Goal: Task Accomplishment & Management: Complete application form

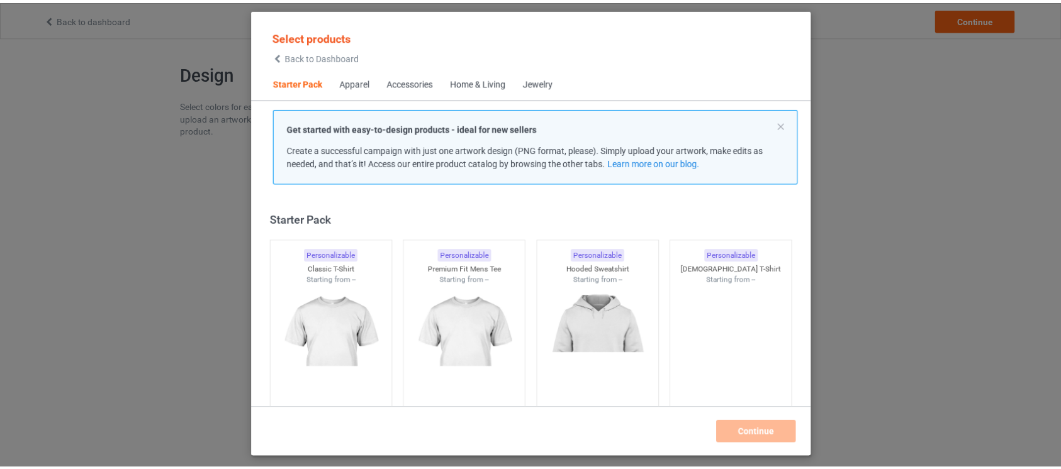
scroll to position [15, 0]
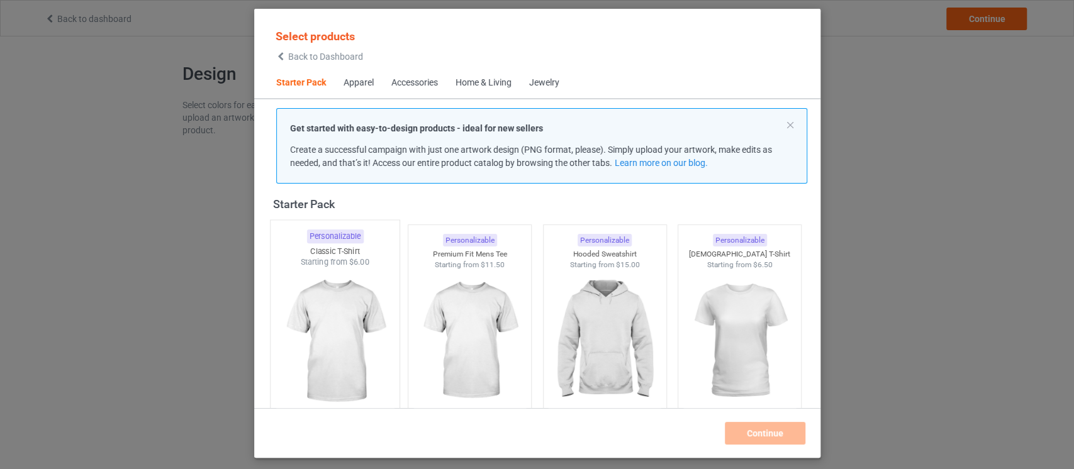
click at [351, 350] on img at bounding box center [335, 342] width 118 height 148
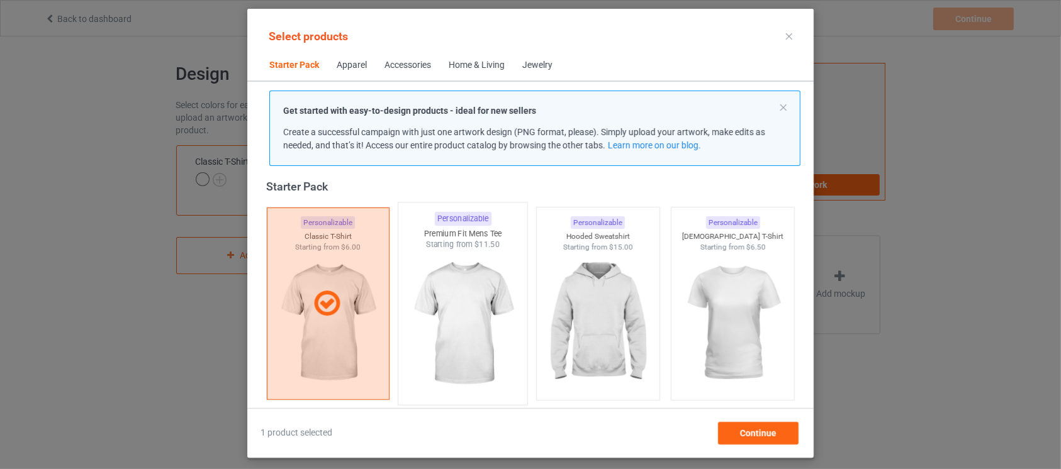
click at [450, 344] on img at bounding box center [463, 324] width 118 height 148
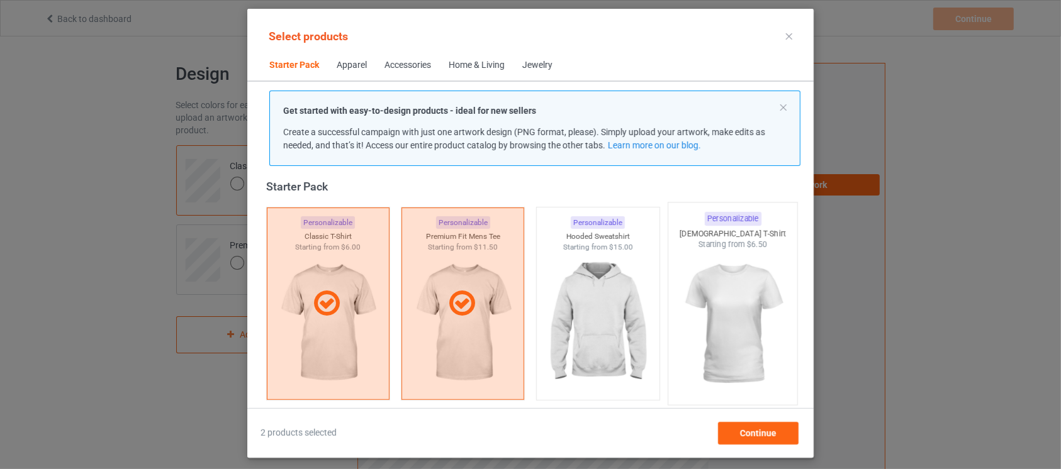
click at [674, 345] on img at bounding box center [733, 324] width 118 height 148
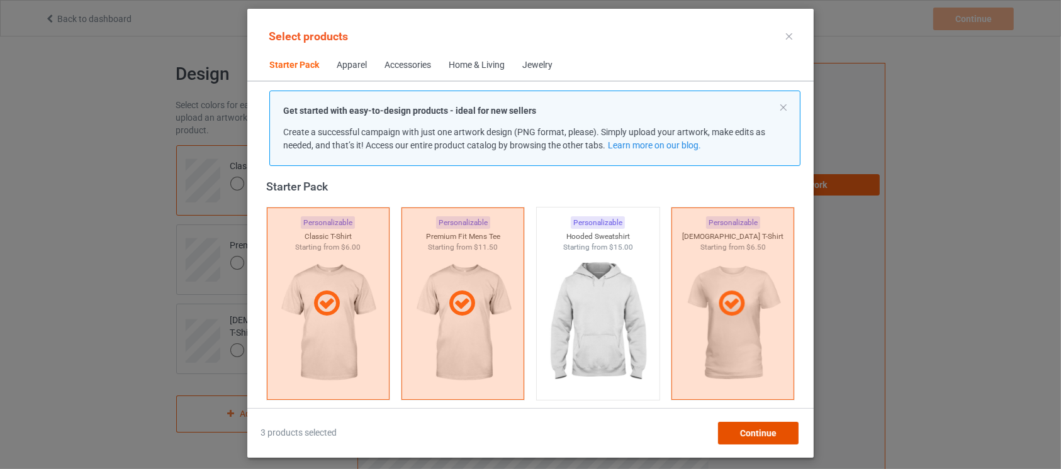
click at [783, 439] on div "Continue" at bounding box center [758, 433] width 81 height 23
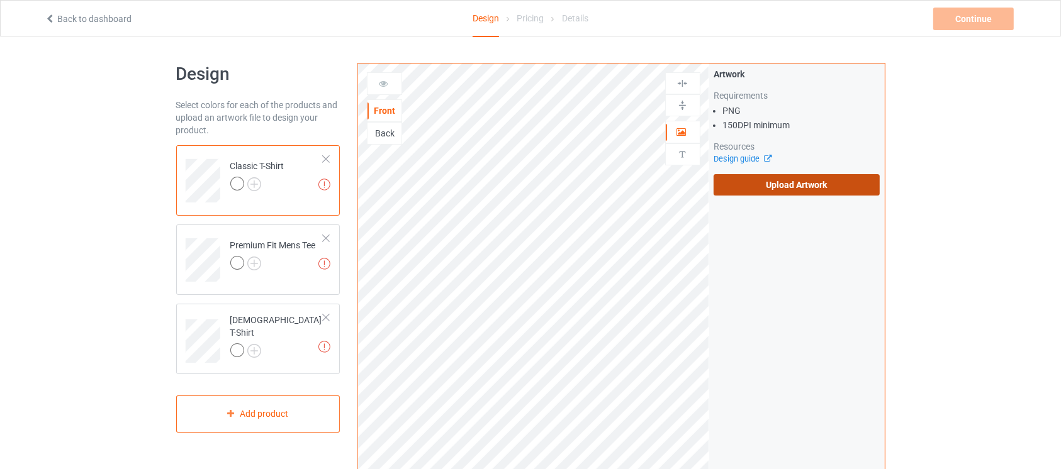
click at [794, 189] on label "Upload Artwork" at bounding box center [797, 184] width 167 height 21
click at [0, 0] on input "Upload Artwork" at bounding box center [0, 0] width 0 height 0
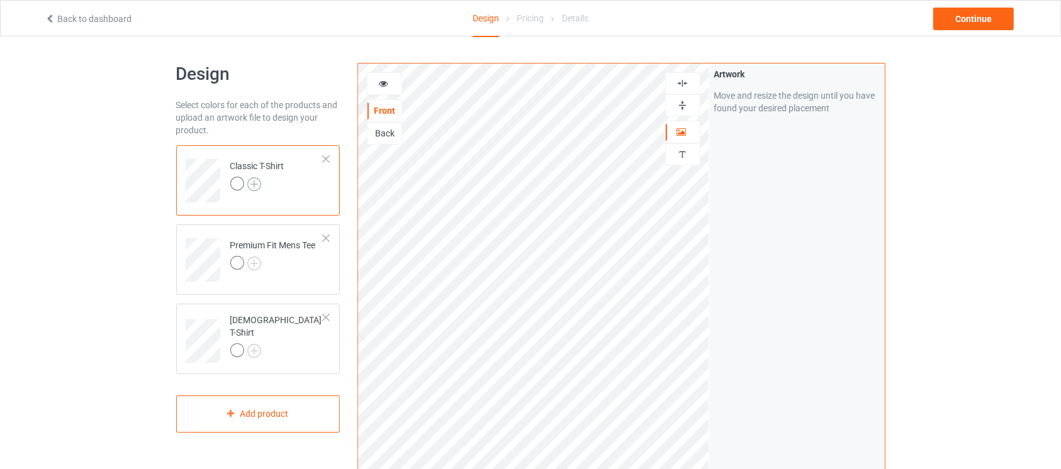
click at [254, 187] on img at bounding box center [254, 184] width 14 height 14
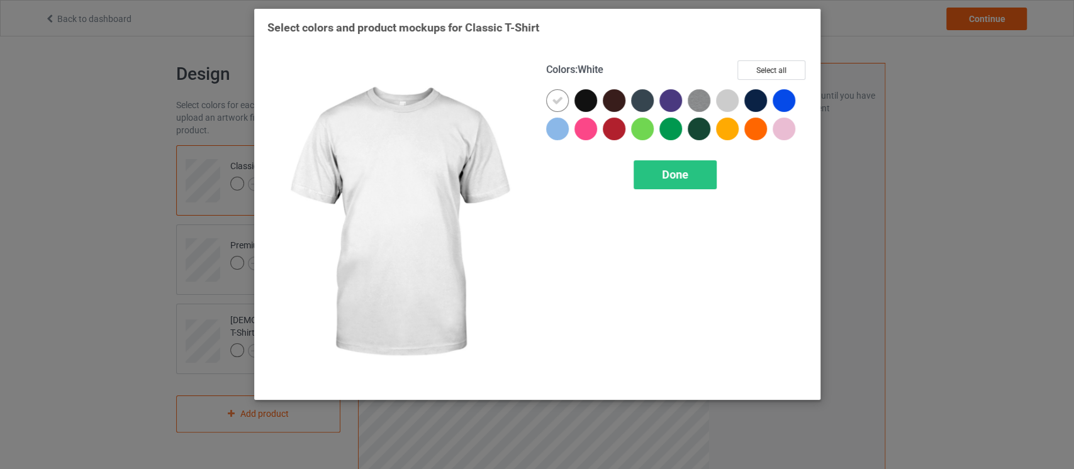
click at [558, 101] on icon at bounding box center [557, 100] width 11 height 11
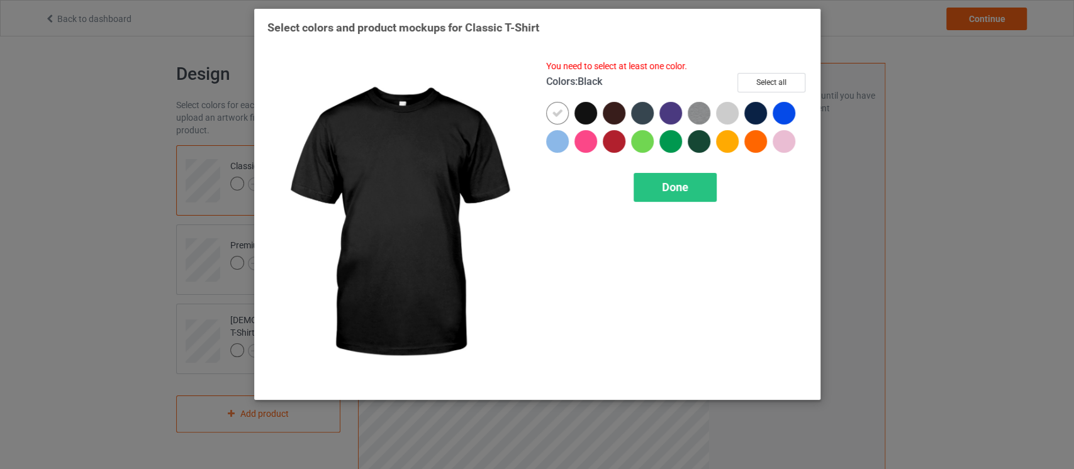
click at [584, 113] on div at bounding box center [586, 113] width 23 height 23
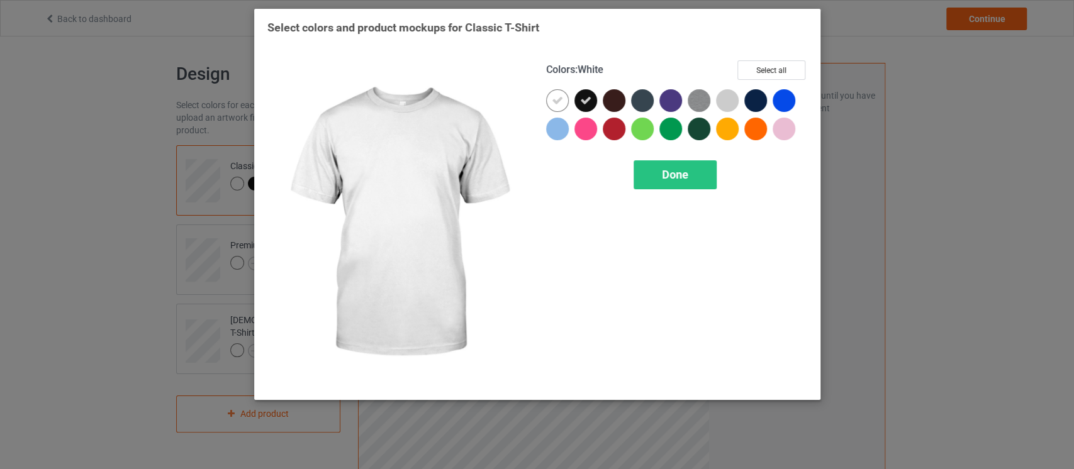
click at [560, 99] on icon at bounding box center [557, 100] width 11 height 11
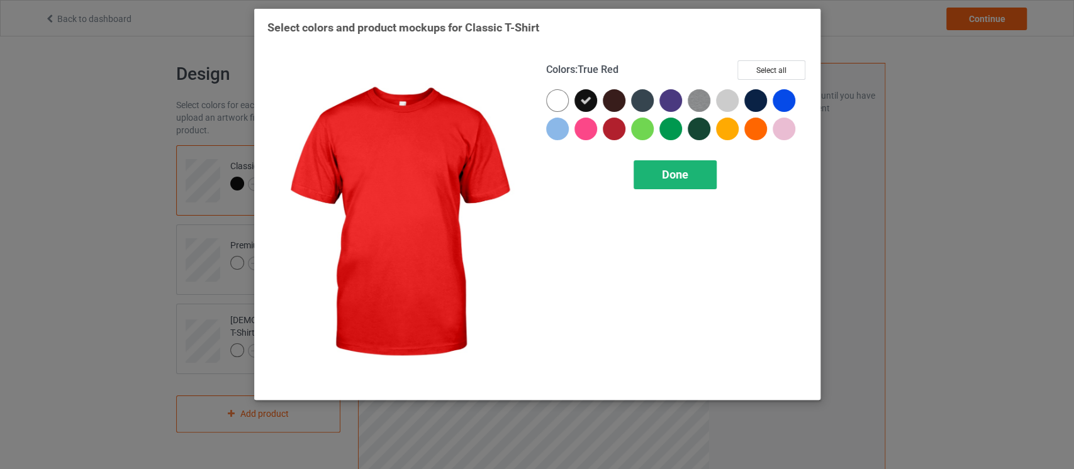
click at [651, 174] on div "Done" at bounding box center [675, 174] width 83 height 29
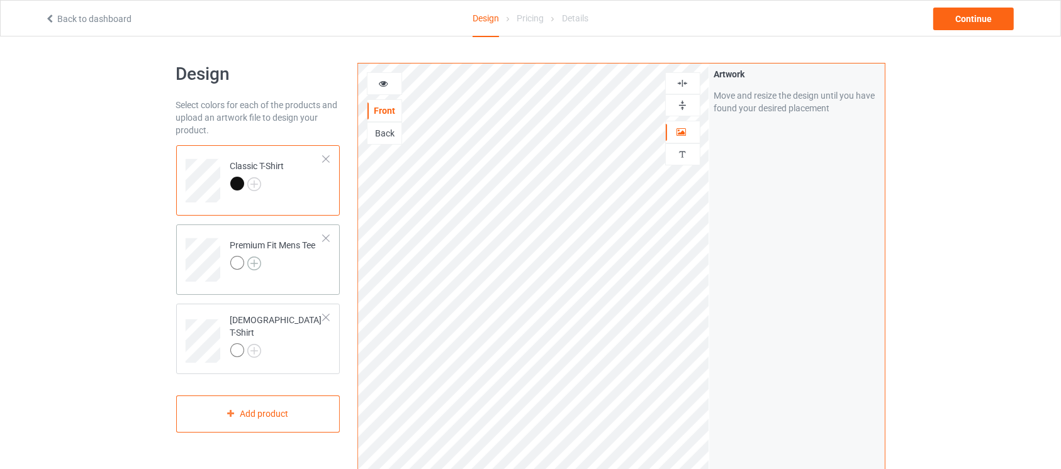
click at [257, 266] on img at bounding box center [254, 264] width 14 height 14
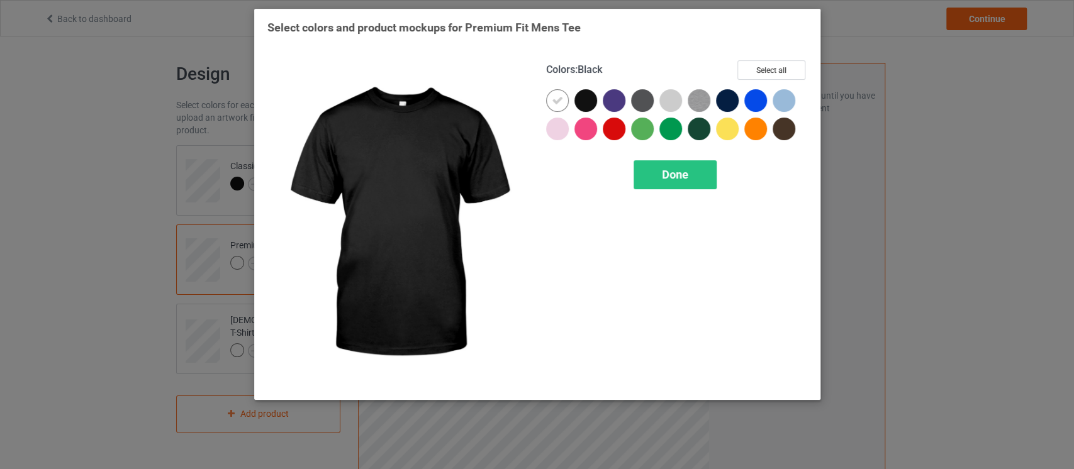
click at [575, 105] on div at bounding box center [589, 103] width 28 height 28
click at [590, 102] on icon at bounding box center [585, 100] width 11 height 11
click at [590, 102] on div at bounding box center [586, 100] width 23 height 23
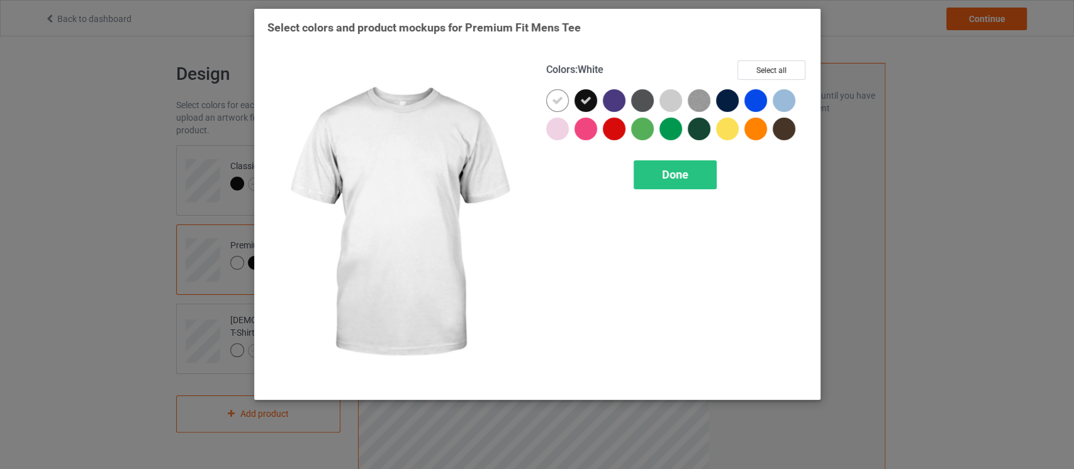
click at [559, 99] on icon at bounding box center [557, 100] width 11 height 11
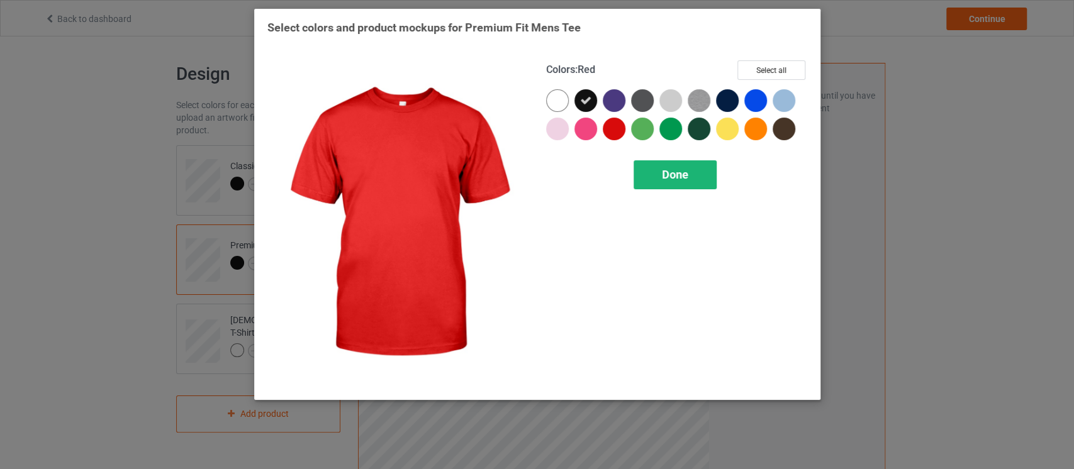
click at [648, 167] on div "Done" at bounding box center [675, 174] width 83 height 29
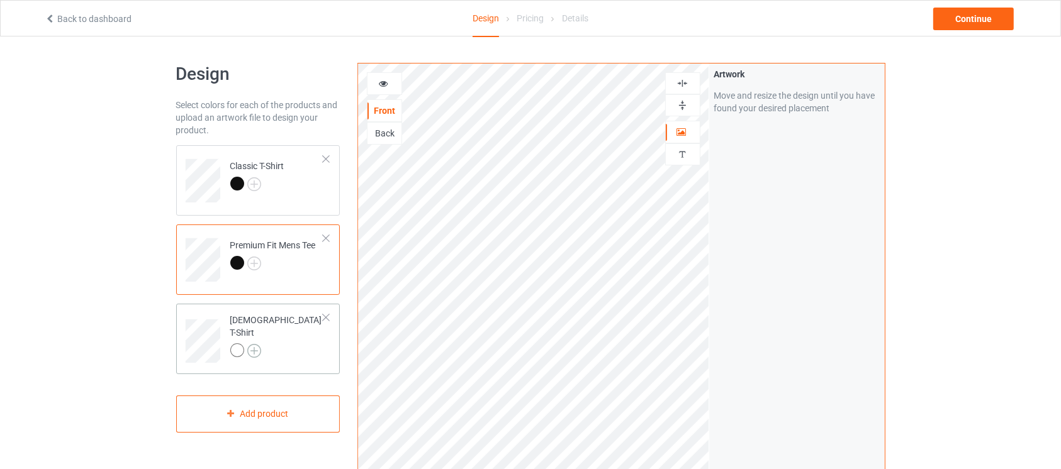
click at [254, 344] on img at bounding box center [254, 351] width 14 height 14
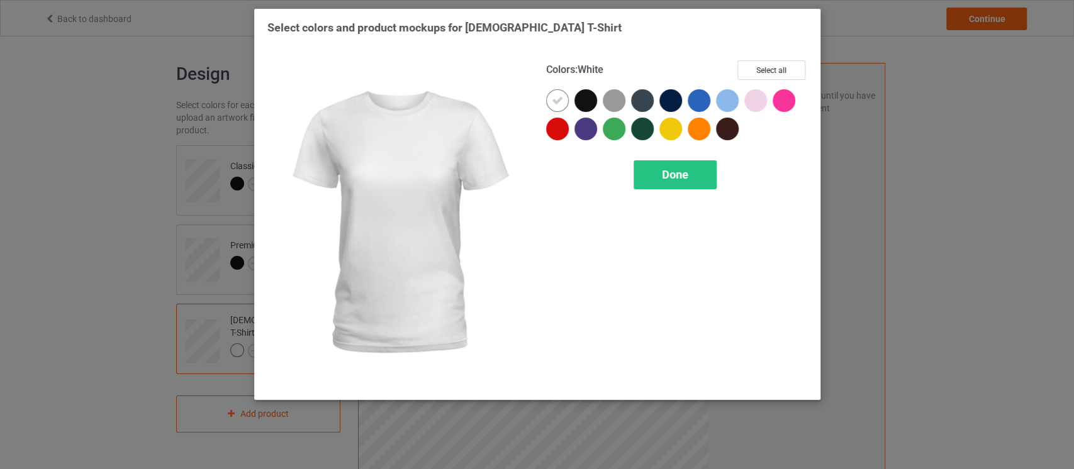
click at [555, 106] on icon at bounding box center [557, 100] width 11 height 11
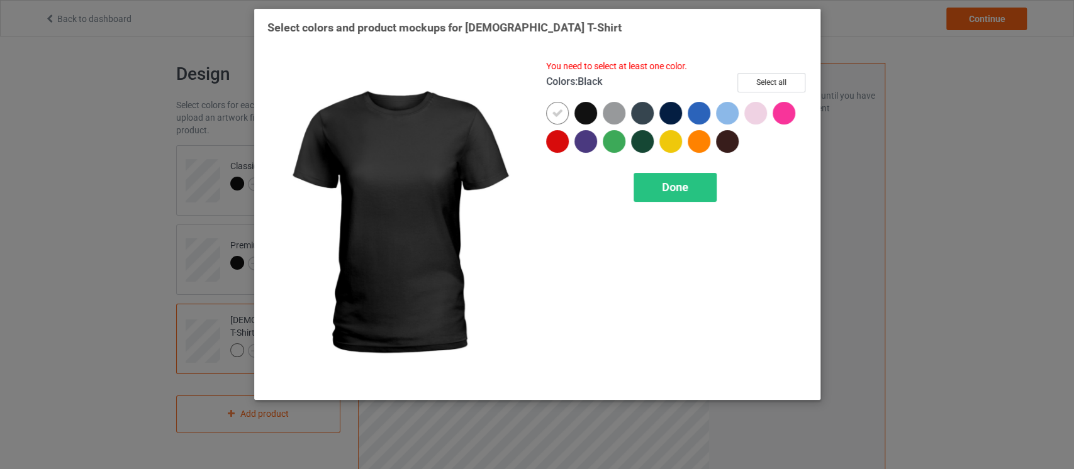
click at [591, 116] on div at bounding box center [586, 113] width 23 height 23
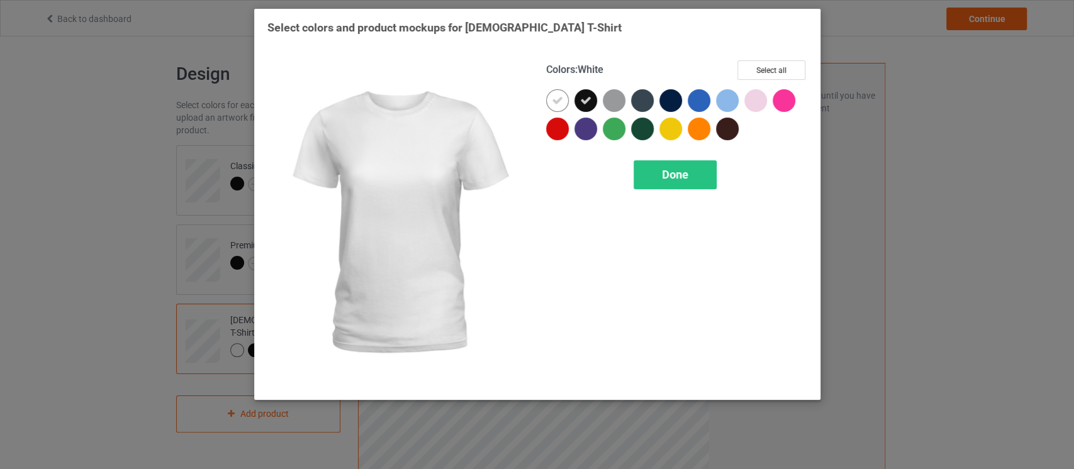
click at [558, 95] on icon at bounding box center [557, 100] width 11 height 11
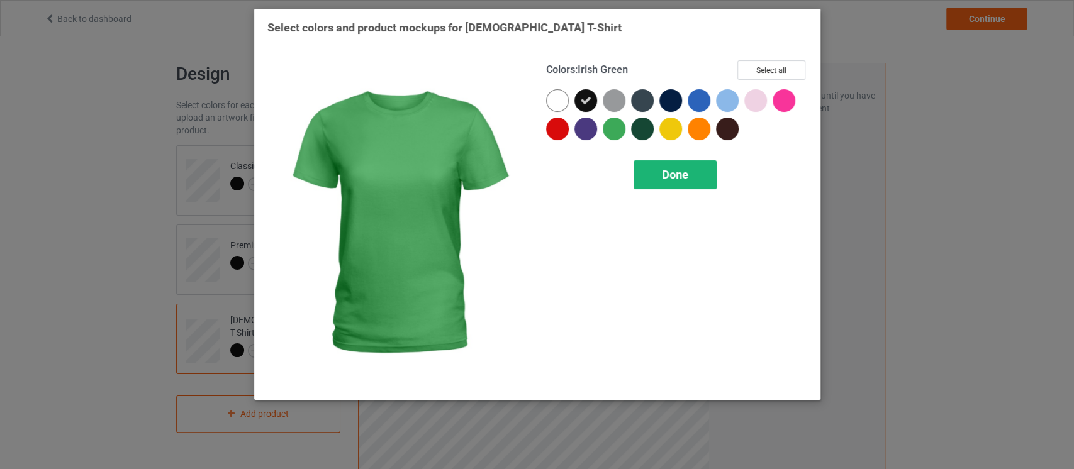
click at [673, 176] on span "Done" at bounding box center [675, 174] width 26 height 13
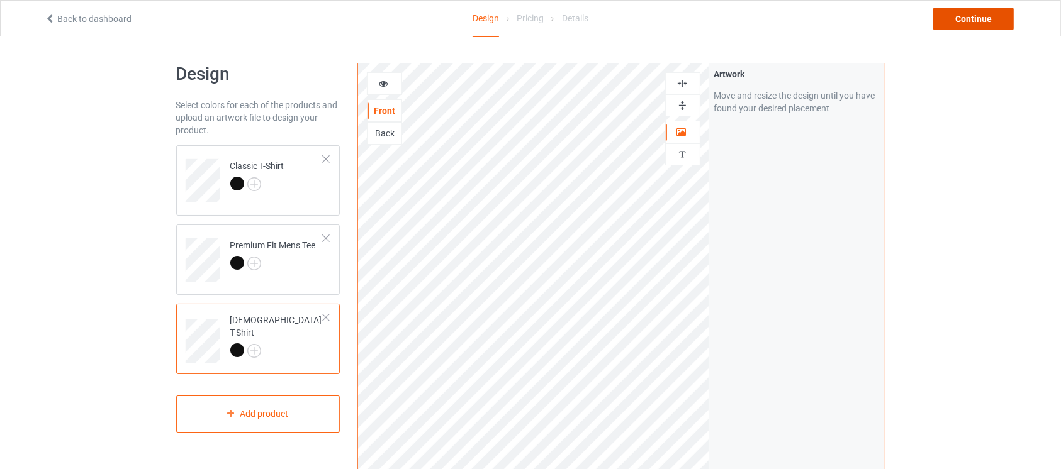
click at [965, 19] on div "Continue" at bounding box center [973, 19] width 81 height 23
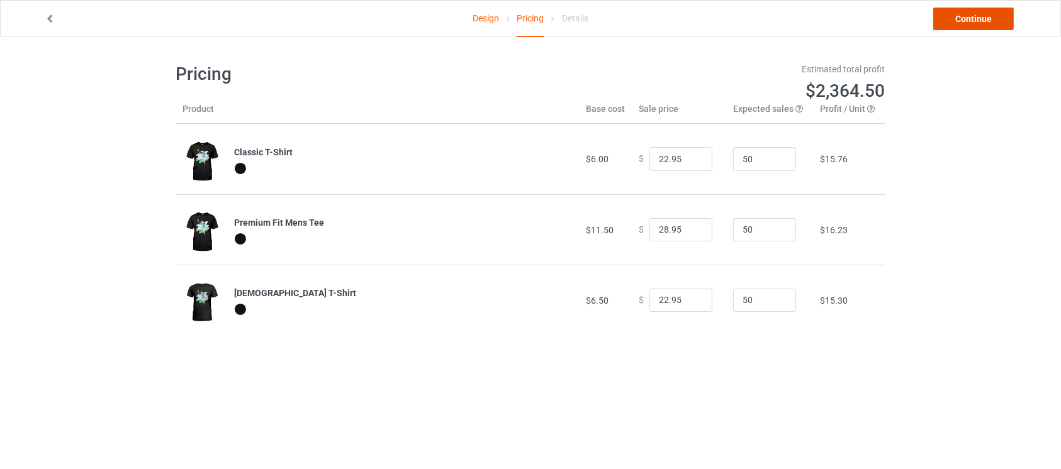
click at [968, 16] on link "Continue" at bounding box center [973, 19] width 81 height 23
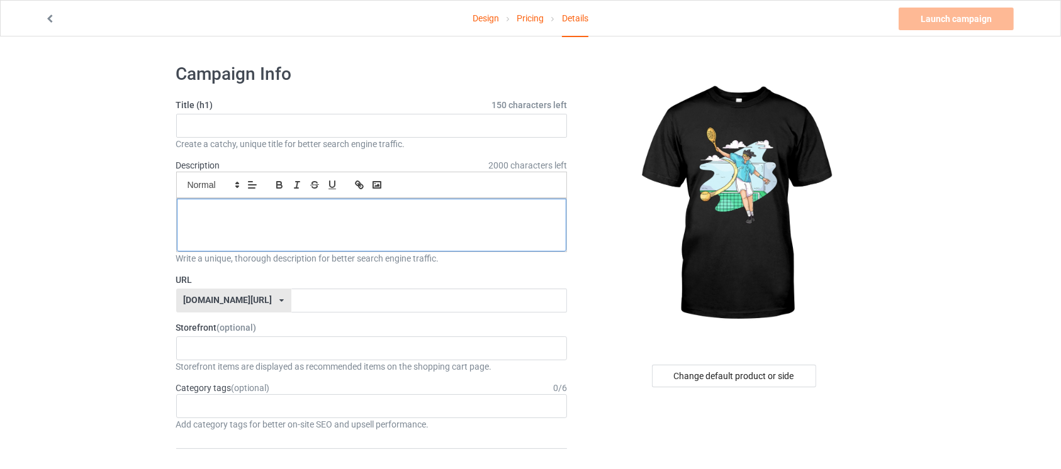
click at [230, 226] on div at bounding box center [372, 225] width 390 height 53
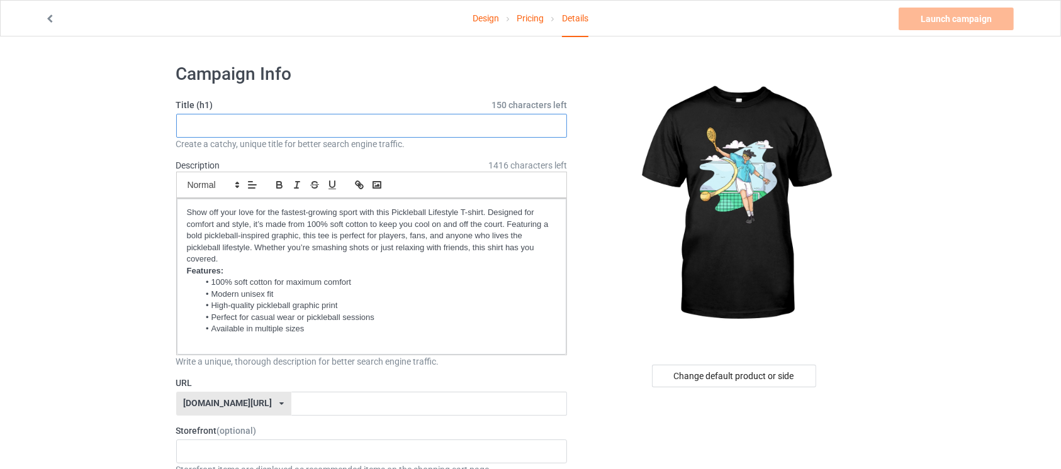
click at [359, 126] on input "text" at bounding box center [371, 126] width 391 height 24
paste input "Pickleball Lifestyle"
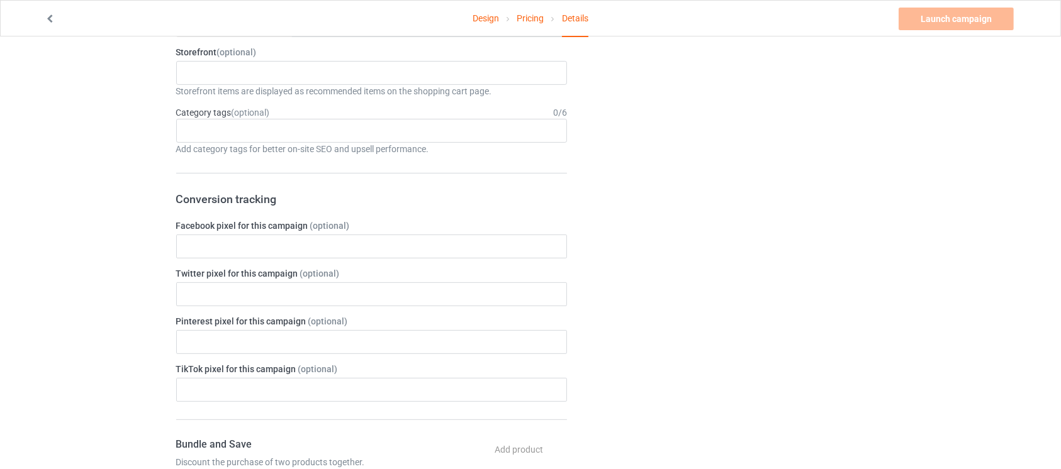
scroll to position [383, 0]
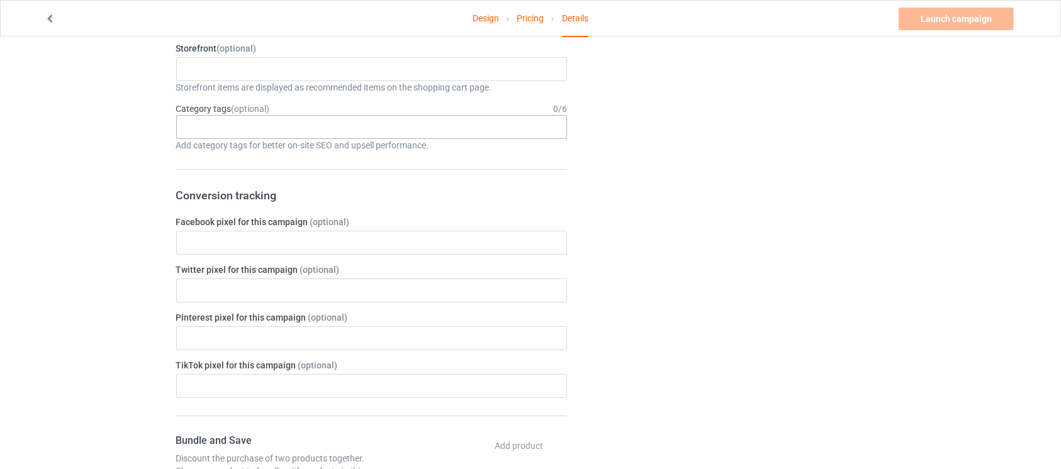
type input "Pickleball Lifestyle"
click at [337, 127] on div "Age > [DEMOGRAPHIC_DATA] > 1 Age > [DEMOGRAPHIC_DATA] Months > 1 Month Age > [D…" at bounding box center [371, 127] width 391 height 24
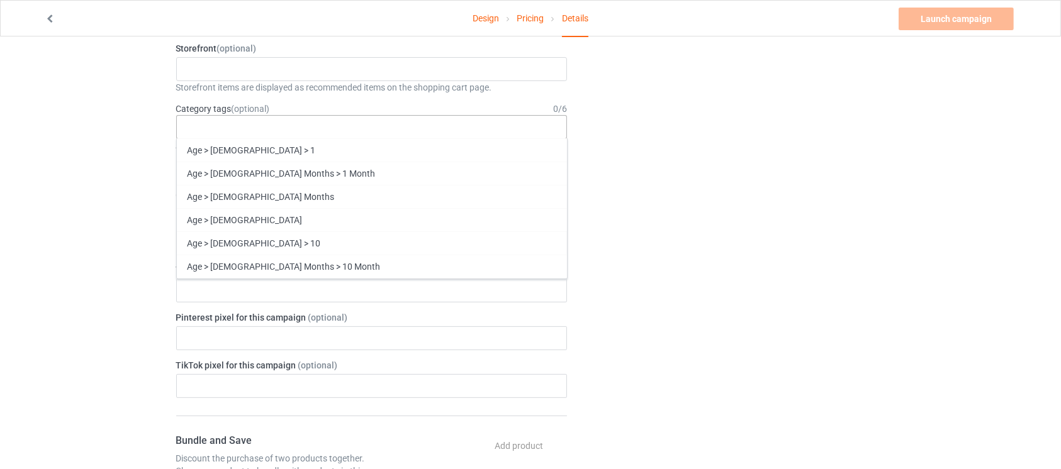
click at [337, 127] on div "Age > [DEMOGRAPHIC_DATA] > 1 Age > [DEMOGRAPHIC_DATA] Months > 1 Month Age > [D…" at bounding box center [371, 127] width 391 height 24
paste input "Pickleball Lifestyle"
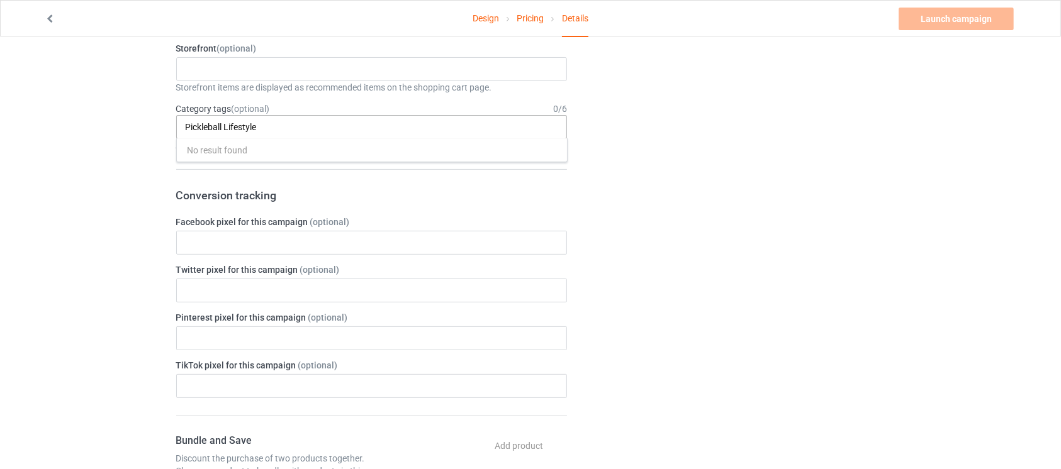
scroll to position [0, 0]
drag, startPoint x: 223, startPoint y: 127, endPoint x: 301, endPoint y: 133, distance: 78.3
click at [301, 133] on div "Pickleball Lifestyle No result found 1 1 Month 1-12 Months 1-19 10 10 Month 100…" at bounding box center [371, 127] width 391 height 24
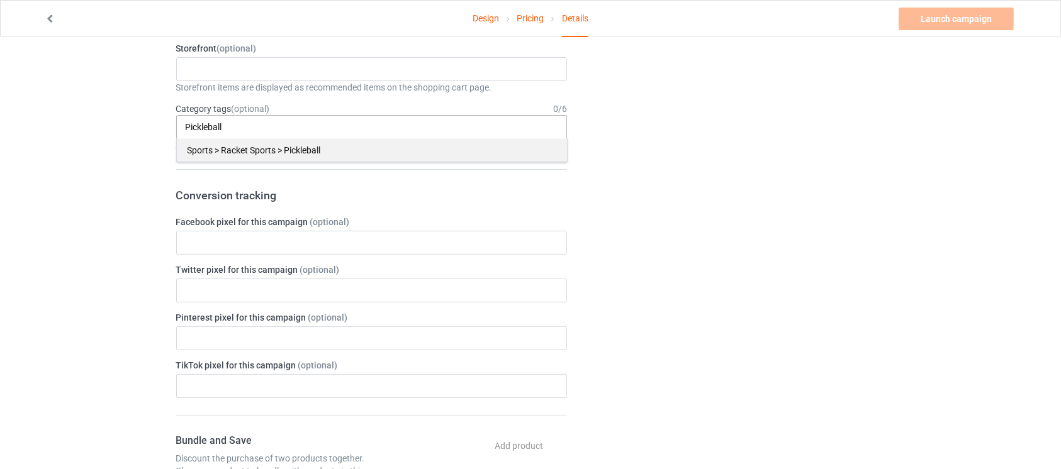
type input "Pickleball"
click at [272, 154] on div "Sports > Racket Sports > Pickleball" at bounding box center [372, 149] width 390 height 23
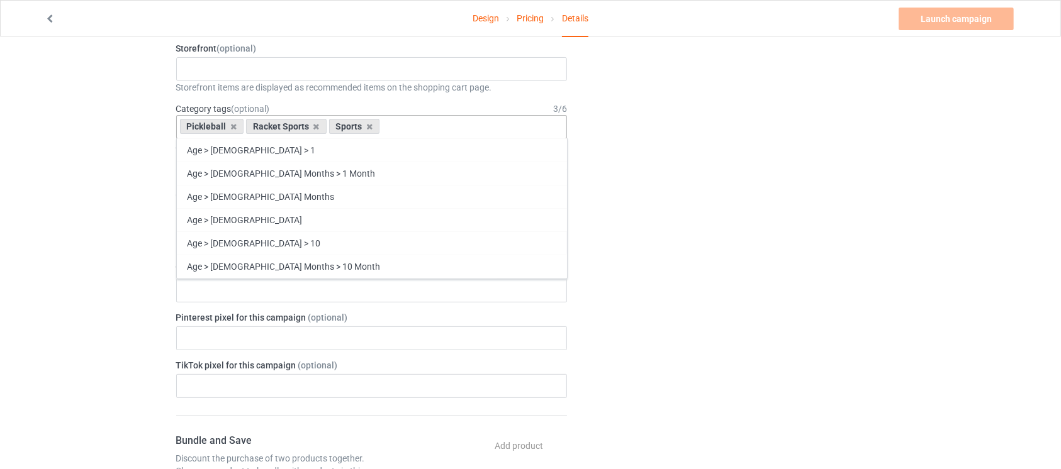
paste input "Pickleball Lifestyle"
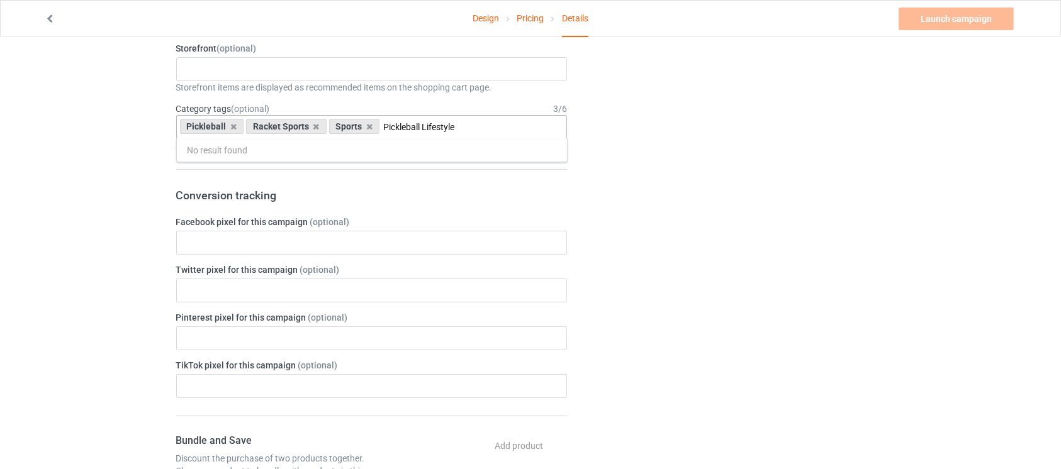
drag, startPoint x: 420, startPoint y: 123, endPoint x: 464, endPoint y: 126, distance: 44.2
click at [464, 126] on input "Pickleball Lifestyle" at bounding box center [438, 127] width 111 height 11
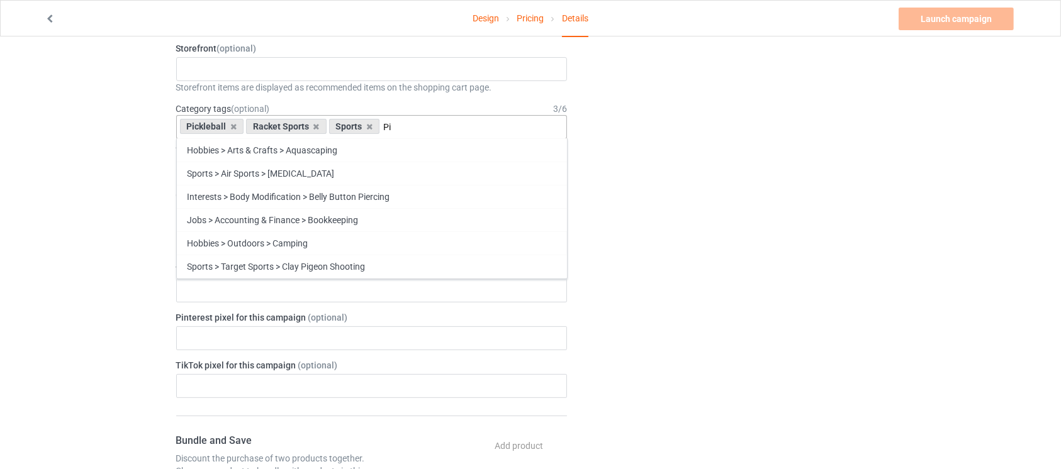
type input "P"
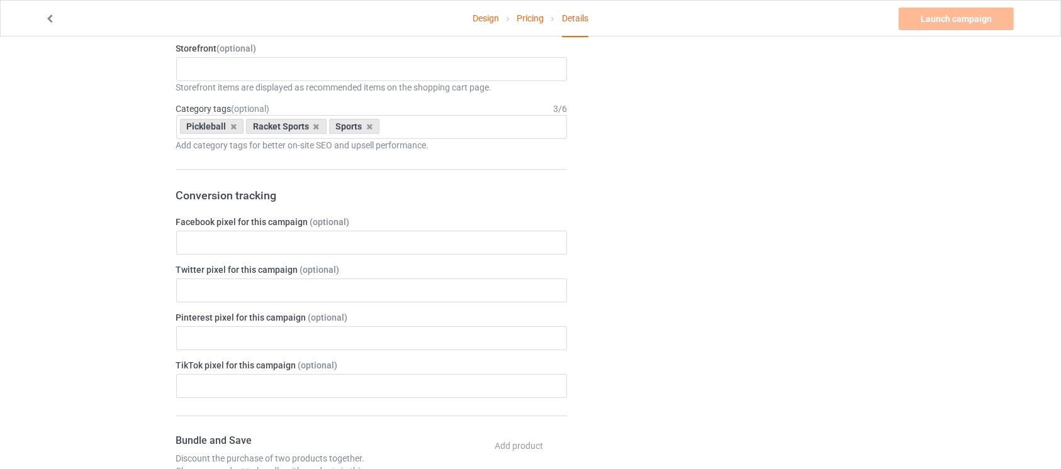
click at [788, 119] on div "Change default product or side" at bounding box center [735, 358] width 318 height 1373
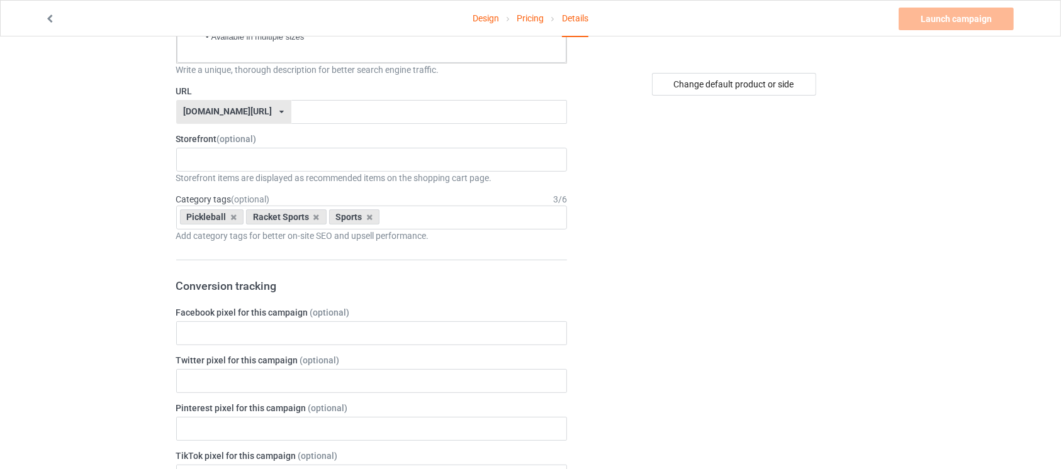
scroll to position [235, 0]
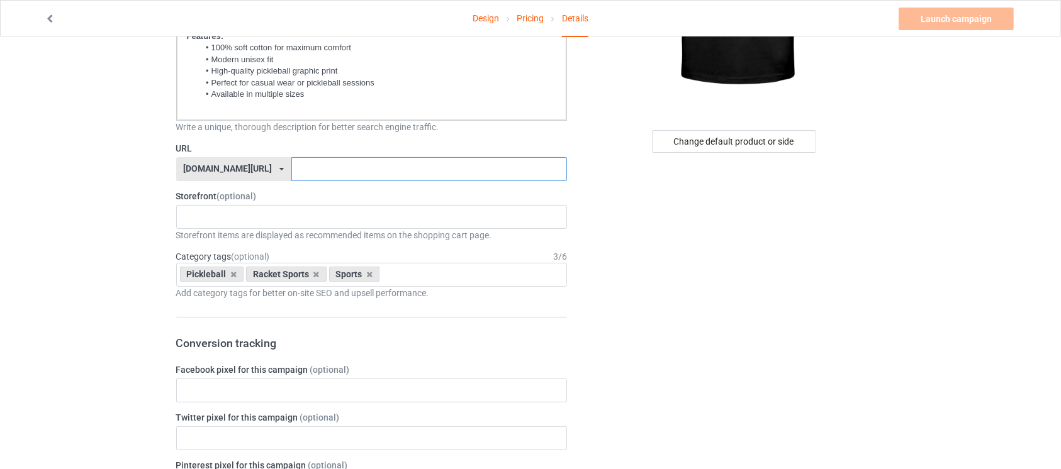
click at [425, 167] on input "text" at bounding box center [429, 169] width 276 height 24
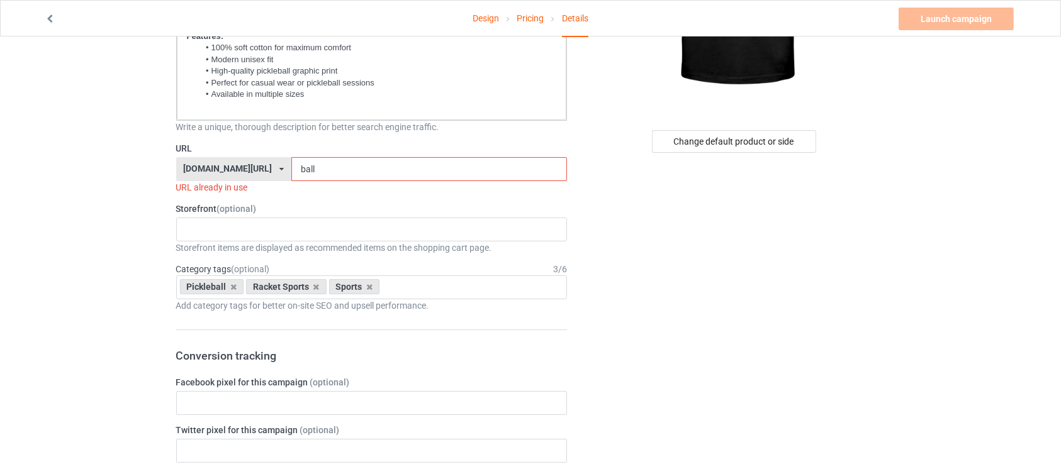
click at [291, 166] on input "ball" at bounding box center [429, 169] width 276 height 24
click at [304, 172] on input "pickleball" at bounding box center [429, 169] width 276 height 24
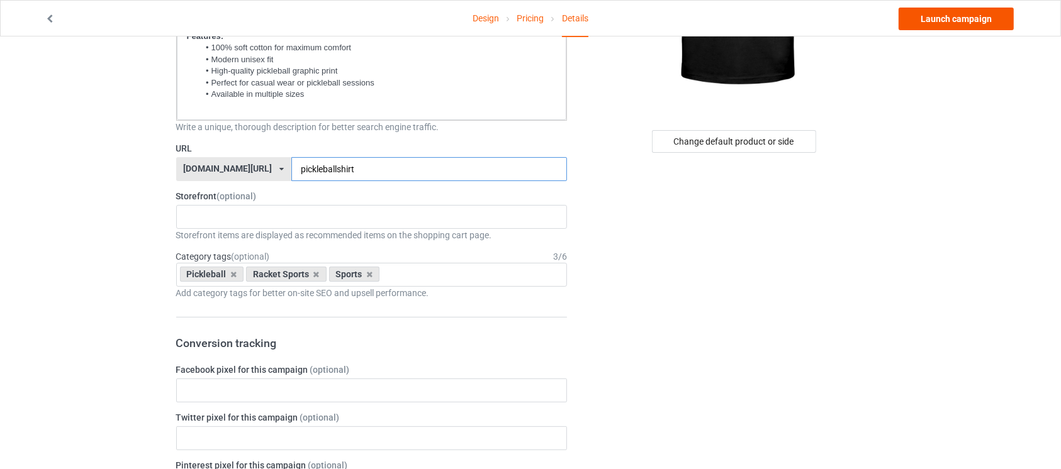
type input "pickleballshirt"
click at [921, 18] on link "Launch campaign" at bounding box center [956, 19] width 115 height 23
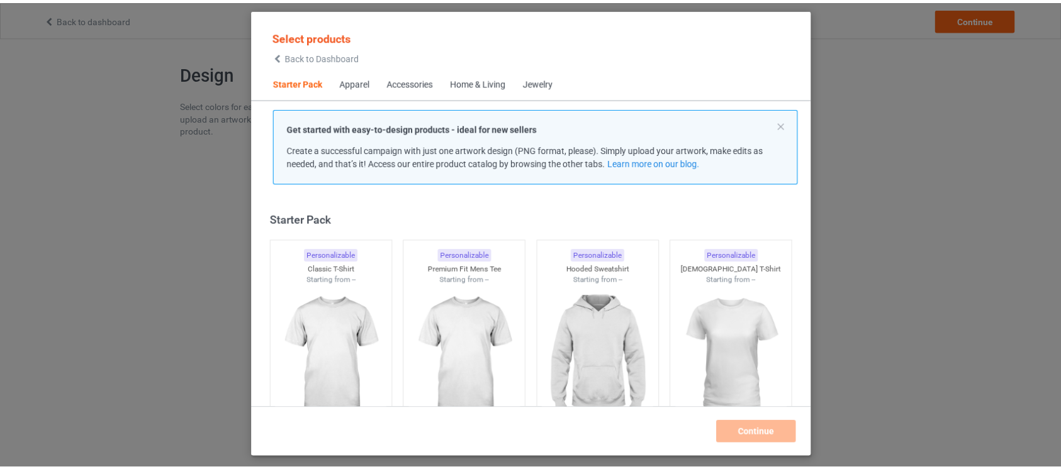
scroll to position [15, 0]
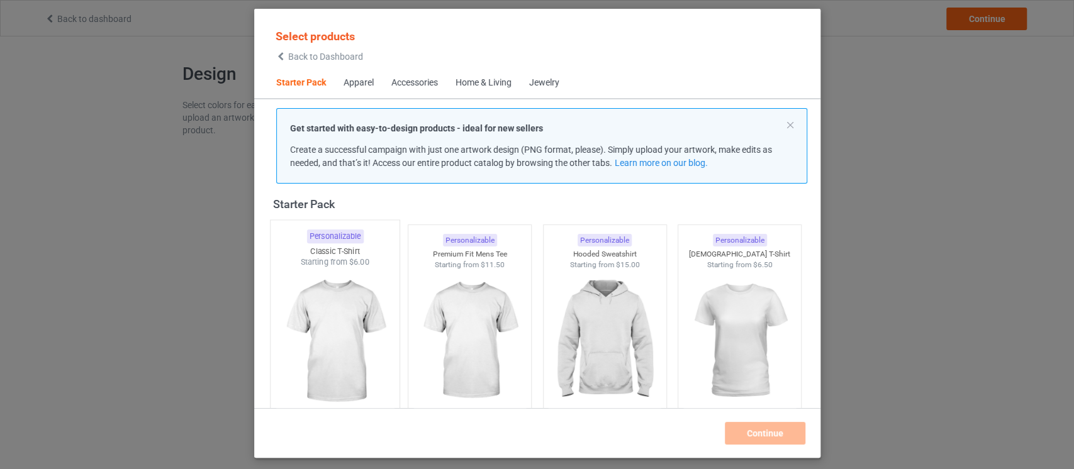
click at [352, 358] on img at bounding box center [335, 342] width 118 height 148
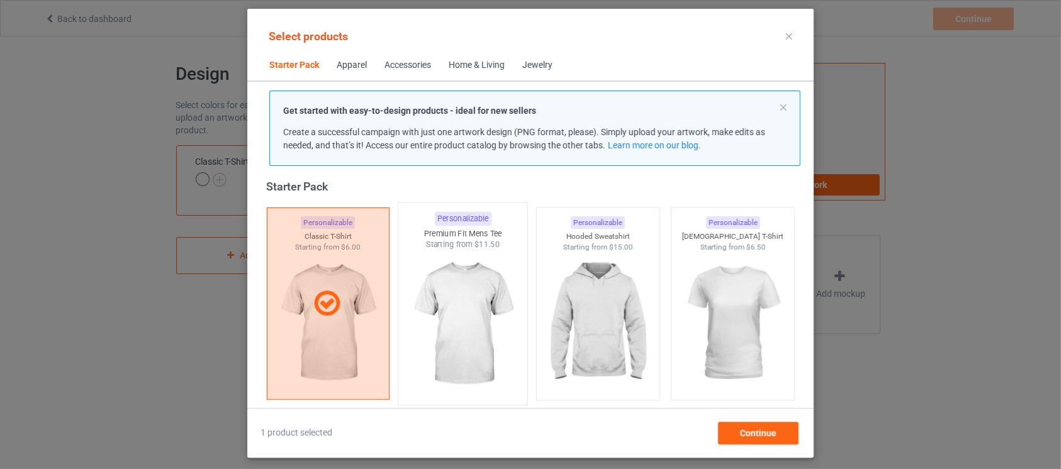
click at [478, 320] on img at bounding box center [463, 324] width 118 height 148
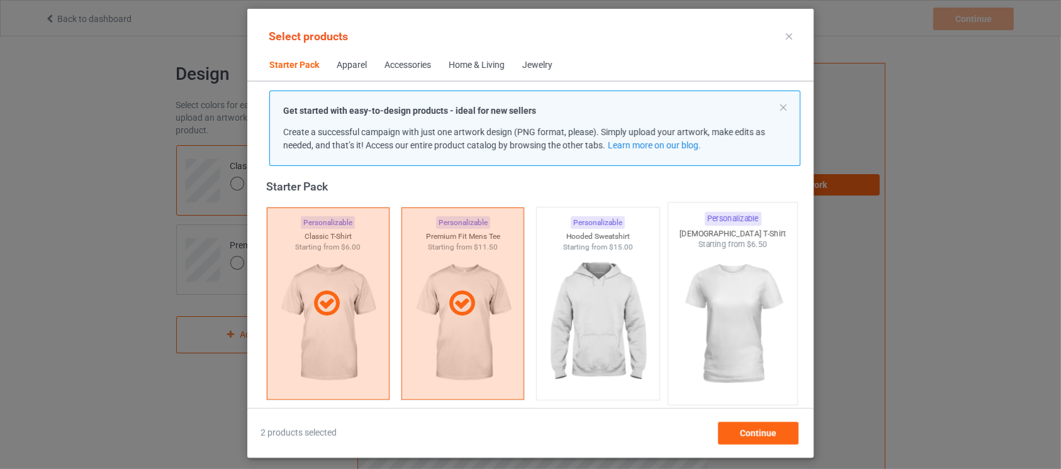
click at [748, 354] on img at bounding box center [733, 324] width 118 height 148
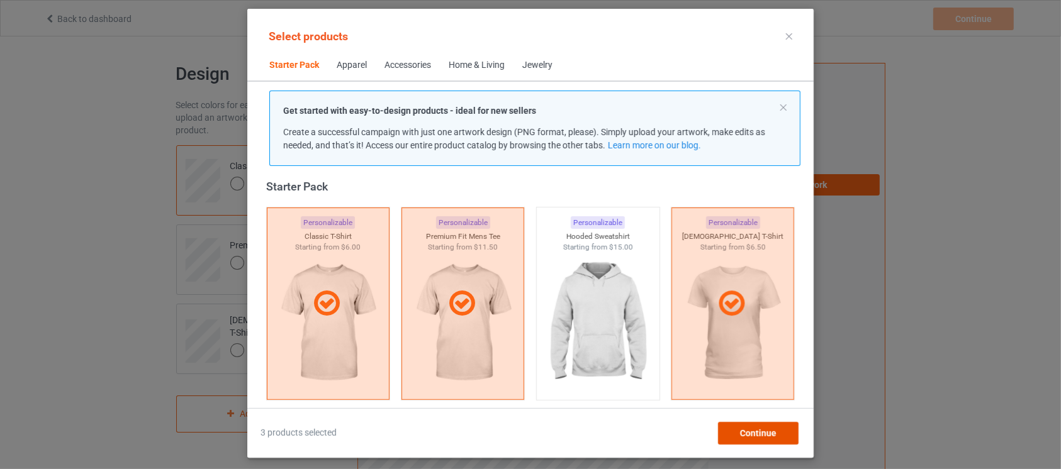
click at [776, 435] on div "Continue" at bounding box center [758, 433] width 81 height 23
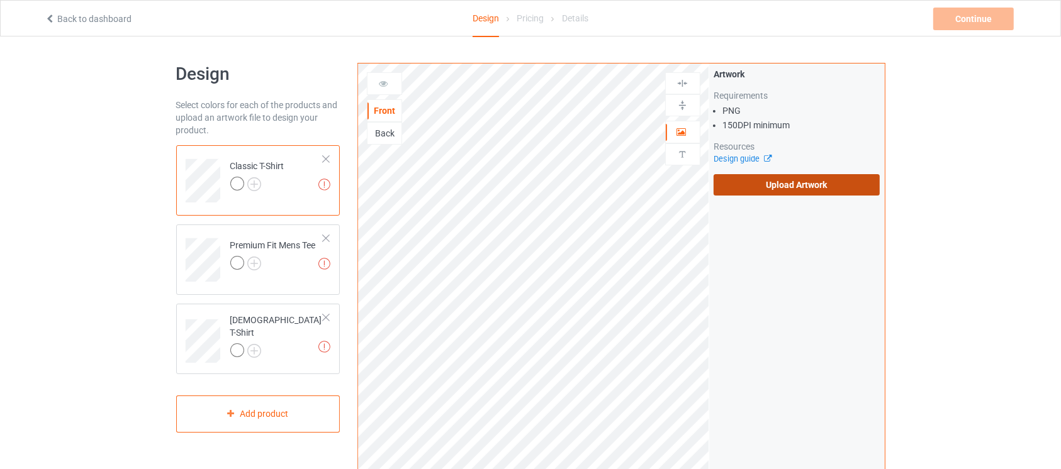
click at [839, 180] on label "Upload Artwork" at bounding box center [797, 184] width 167 height 21
click at [0, 0] on input "Upload Artwork" at bounding box center [0, 0] width 0 height 0
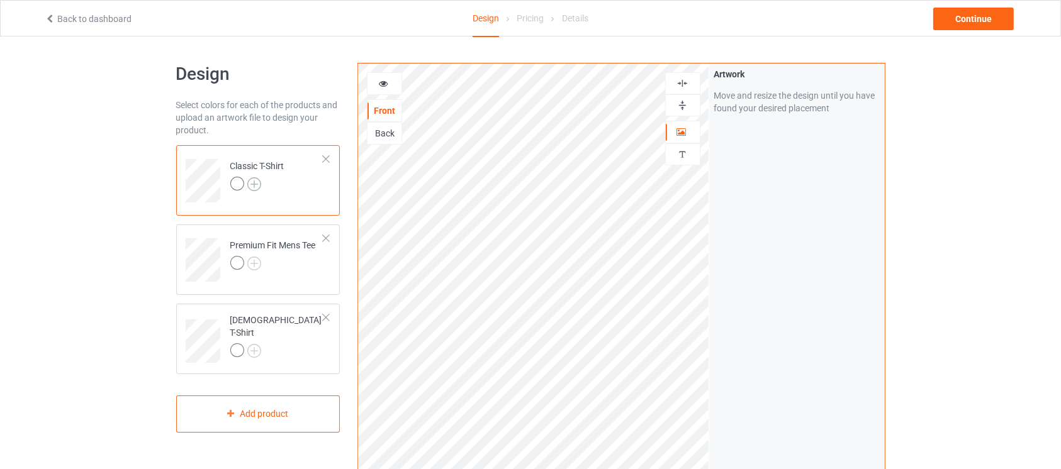
click at [247, 183] on div at bounding box center [239, 186] width 18 height 18
click at [253, 192] on div at bounding box center [257, 186] width 54 height 18
click at [257, 186] on img at bounding box center [254, 184] width 14 height 14
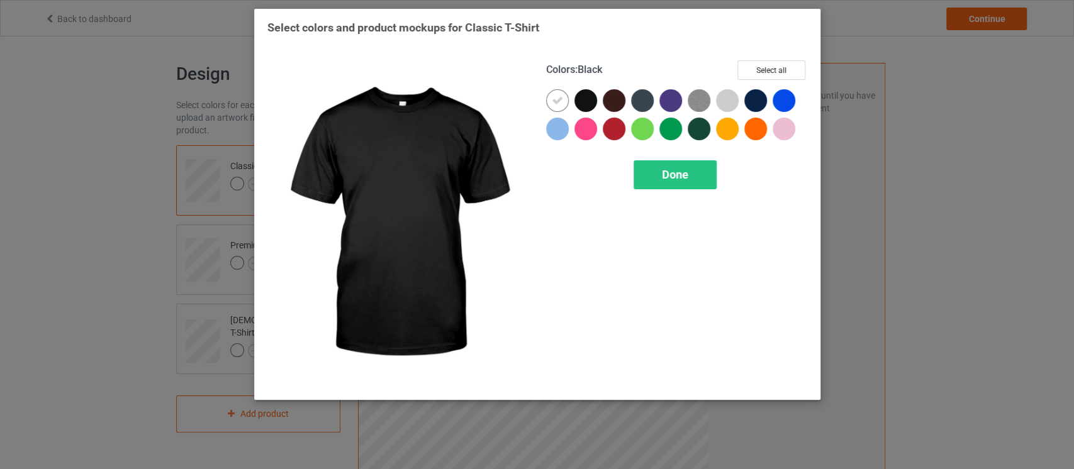
click at [587, 99] on div at bounding box center [586, 100] width 23 height 23
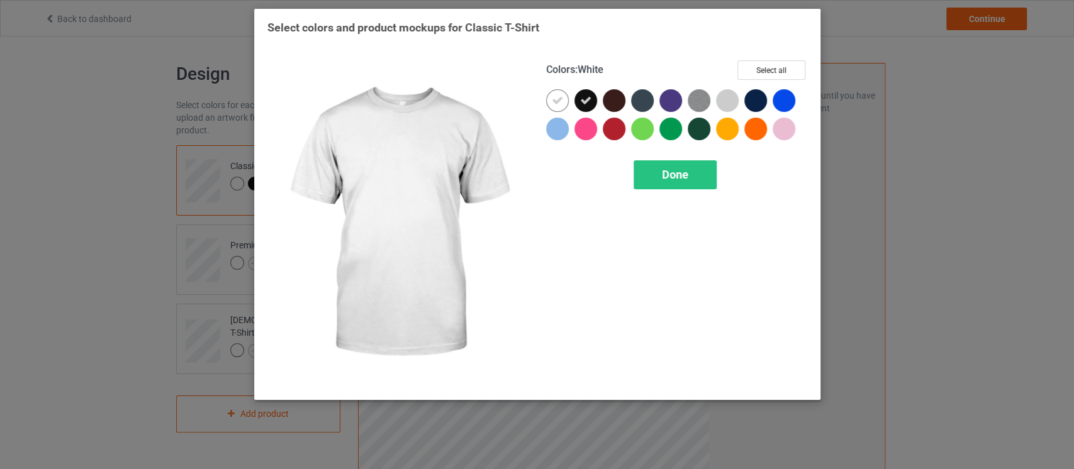
click at [565, 99] on div at bounding box center [557, 100] width 23 height 23
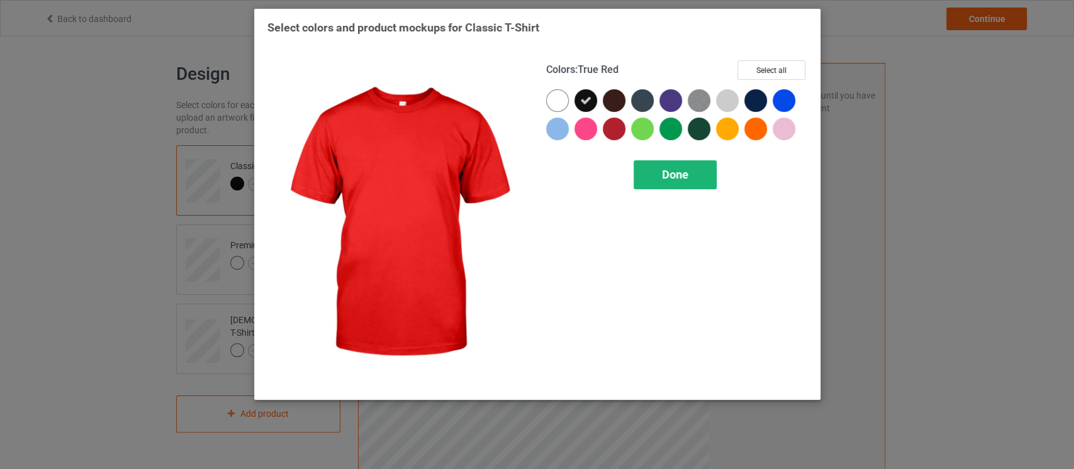
click at [654, 174] on div "Done" at bounding box center [675, 174] width 83 height 29
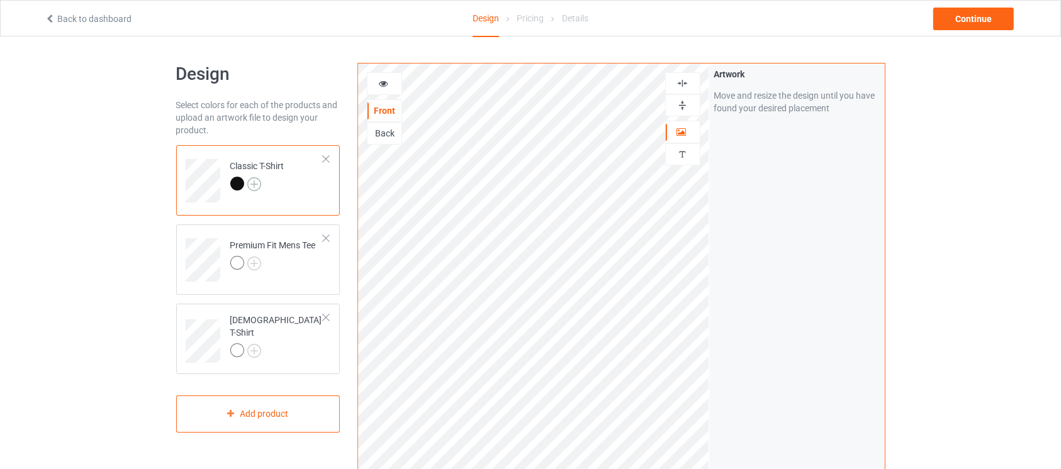
click at [253, 183] on img at bounding box center [254, 184] width 14 height 14
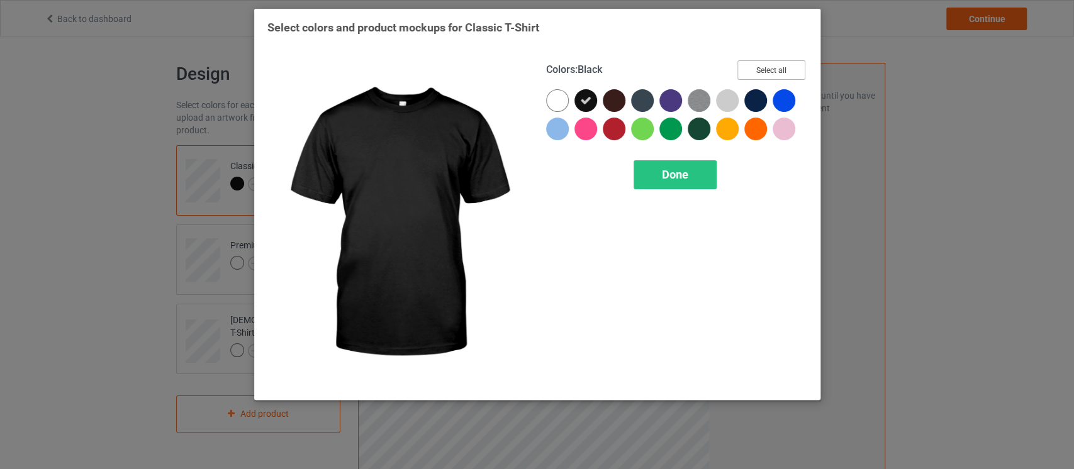
click at [779, 63] on button "Select all" at bounding box center [772, 70] width 68 height 20
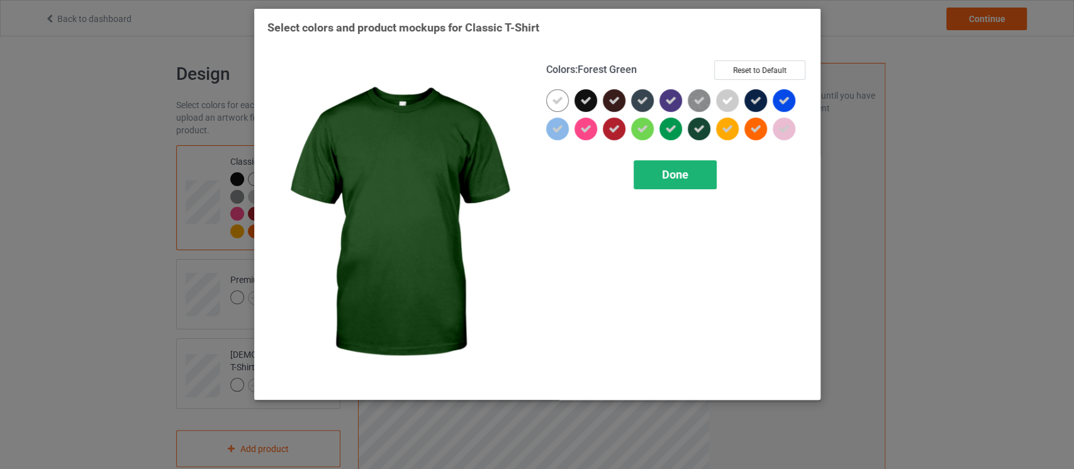
click at [677, 184] on div "Done" at bounding box center [675, 174] width 83 height 29
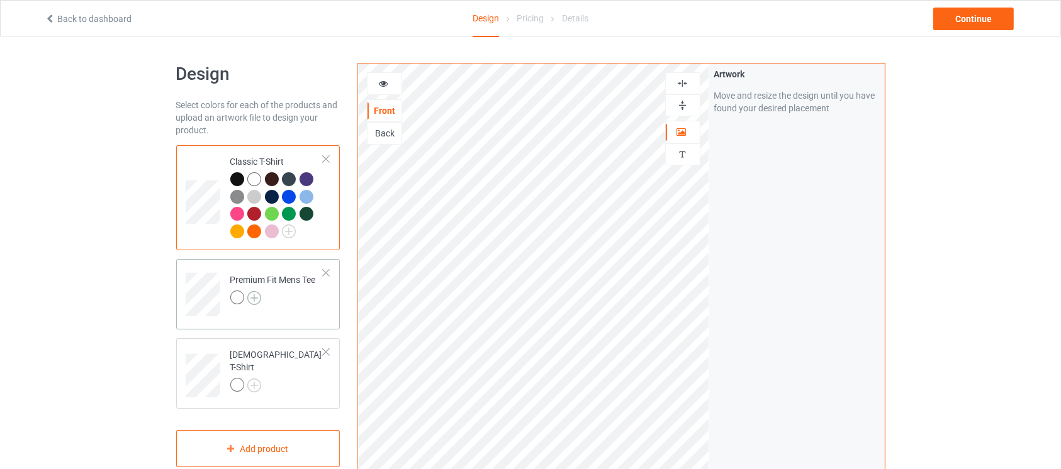
click at [257, 304] on img at bounding box center [254, 298] width 14 height 14
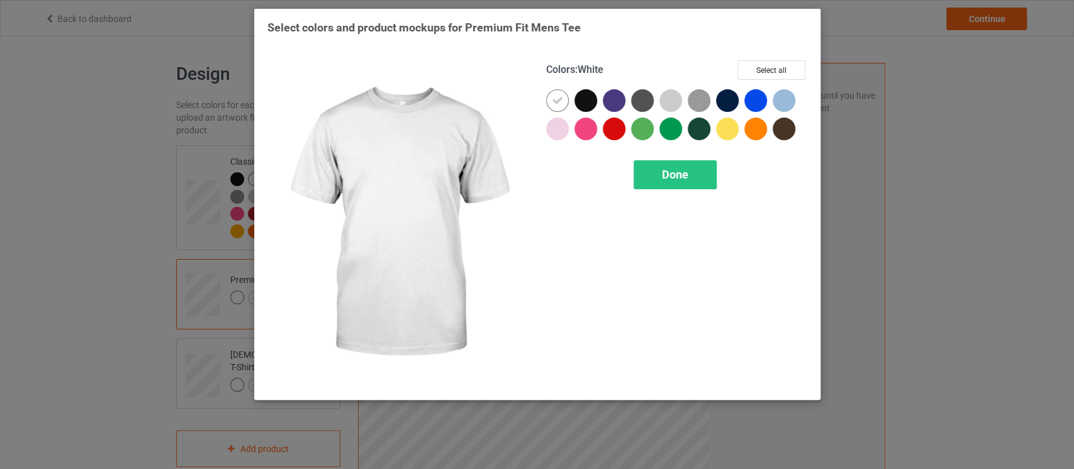
click at [567, 99] on div at bounding box center [557, 100] width 23 height 23
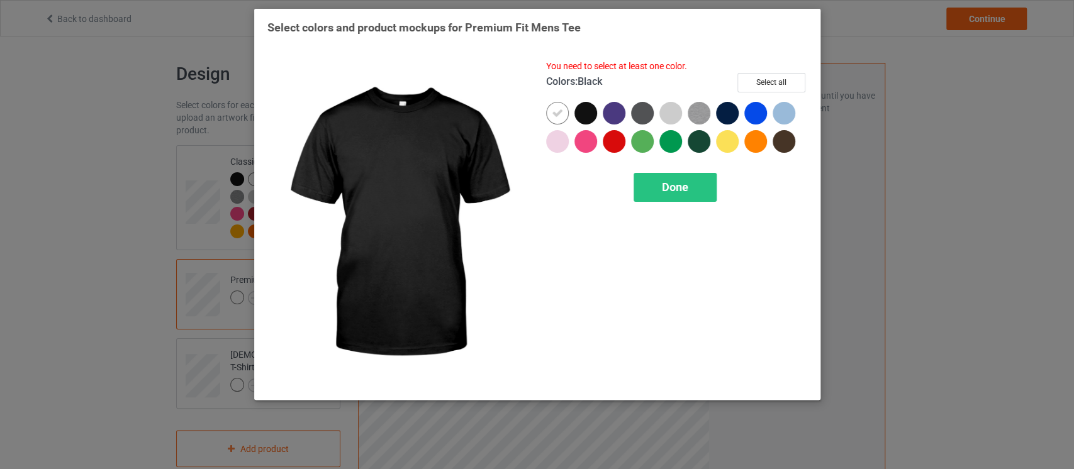
click at [584, 108] on div at bounding box center [586, 113] width 23 height 23
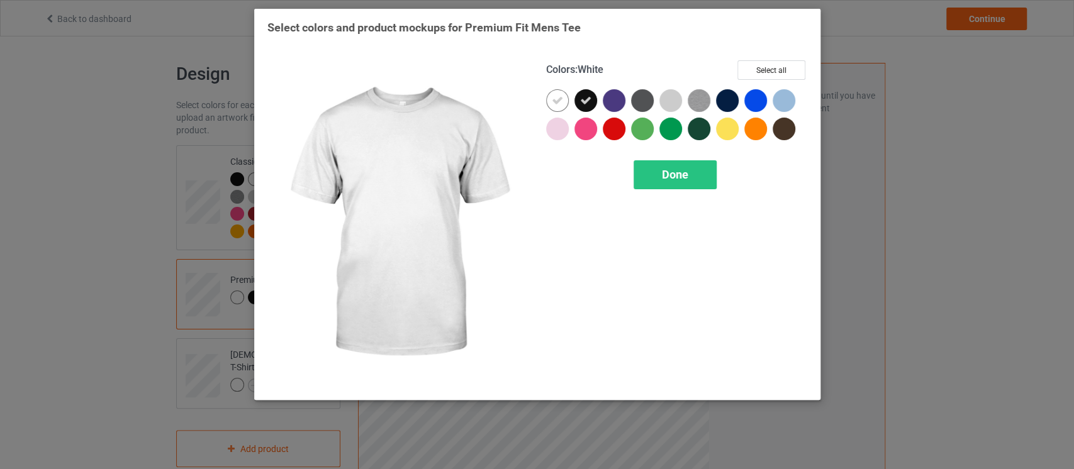
click at [559, 98] on icon at bounding box center [557, 100] width 11 height 11
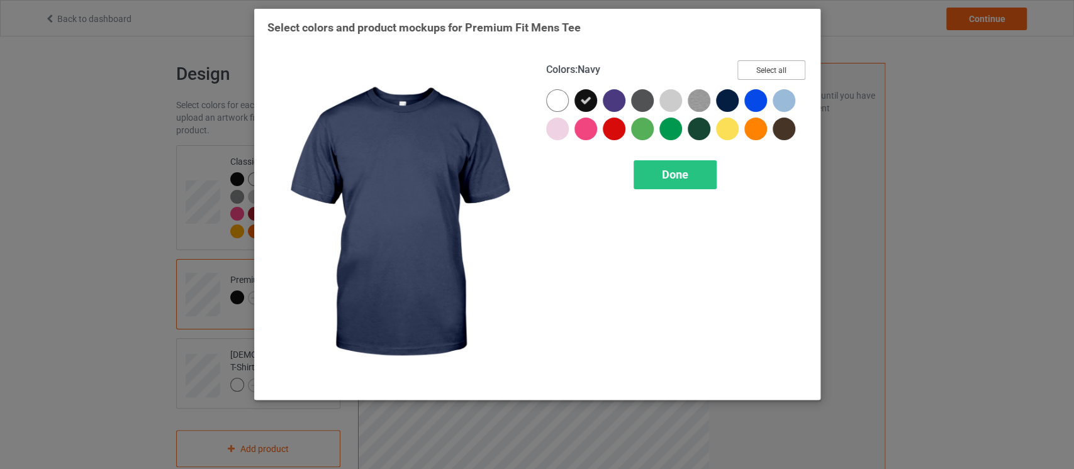
click at [777, 69] on button "Select all" at bounding box center [772, 70] width 68 height 20
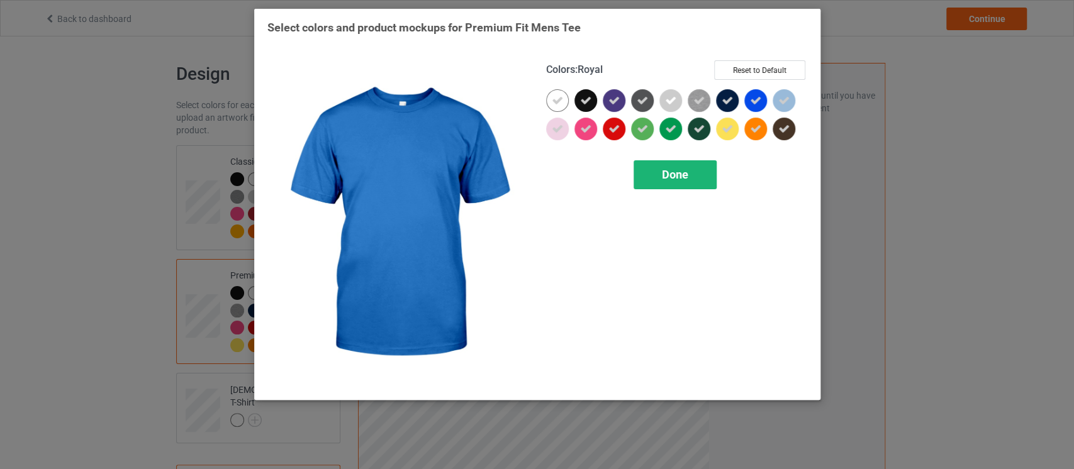
click at [680, 174] on span "Done" at bounding box center [675, 174] width 26 height 13
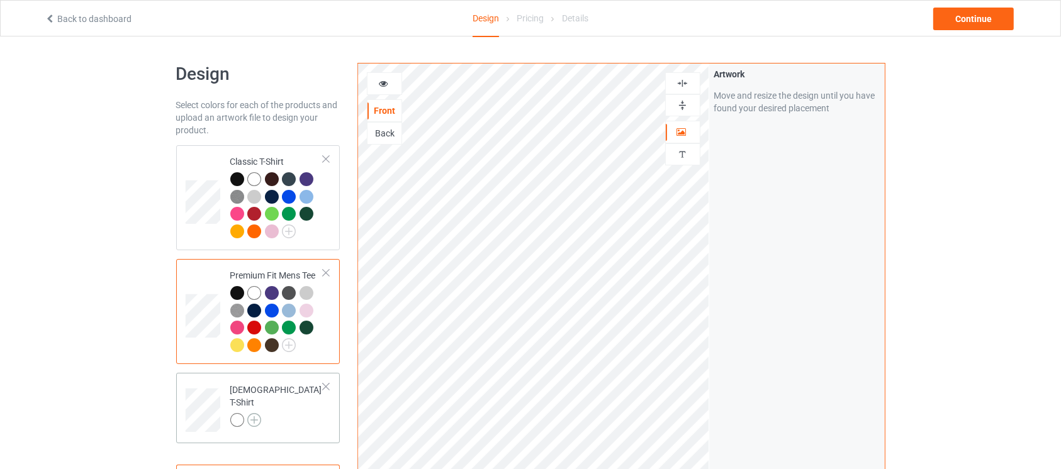
click at [253, 413] on img at bounding box center [254, 420] width 14 height 14
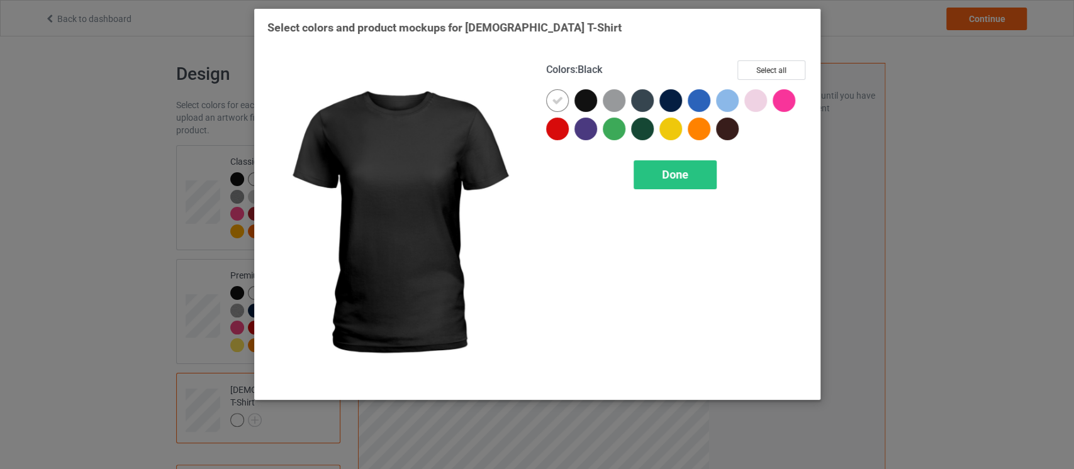
click at [580, 98] on div at bounding box center [586, 100] width 23 height 23
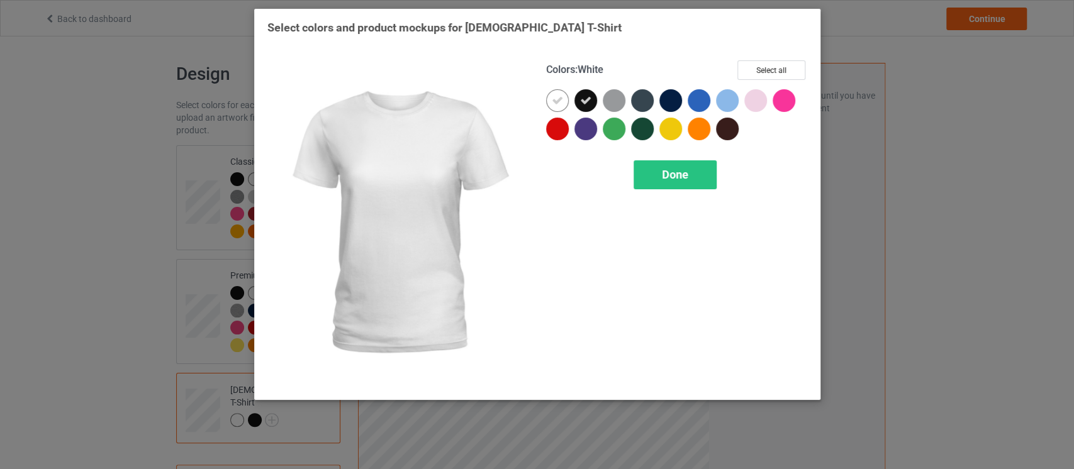
click at [566, 97] on div at bounding box center [557, 100] width 23 height 23
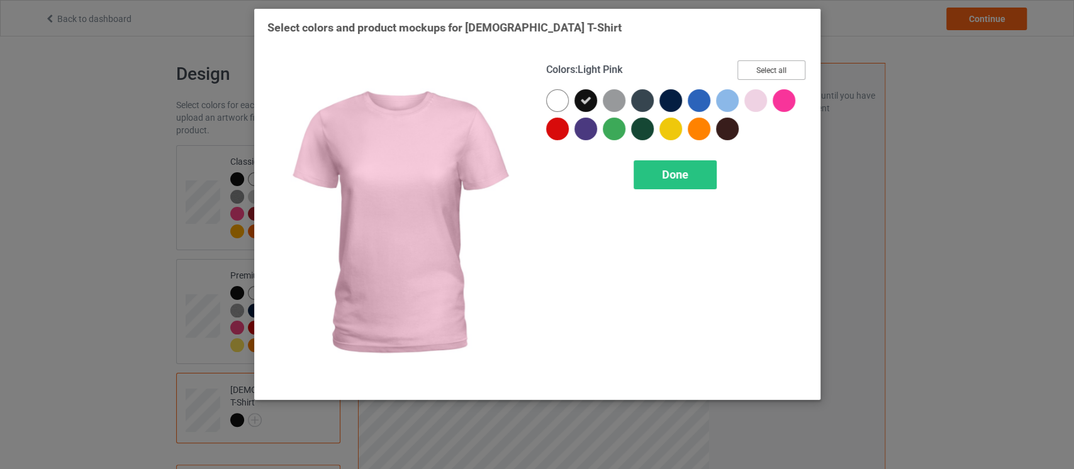
click at [775, 63] on button "Select all" at bounding box center [772, 70] width 68 height 20
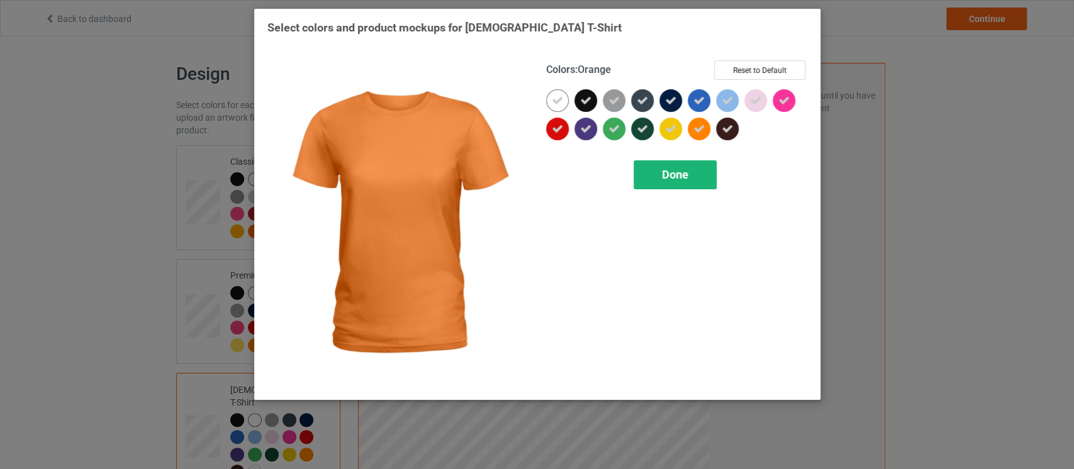
click at [679, 174] on span "Done" at bounding box center [675, 174] width 26 height 13
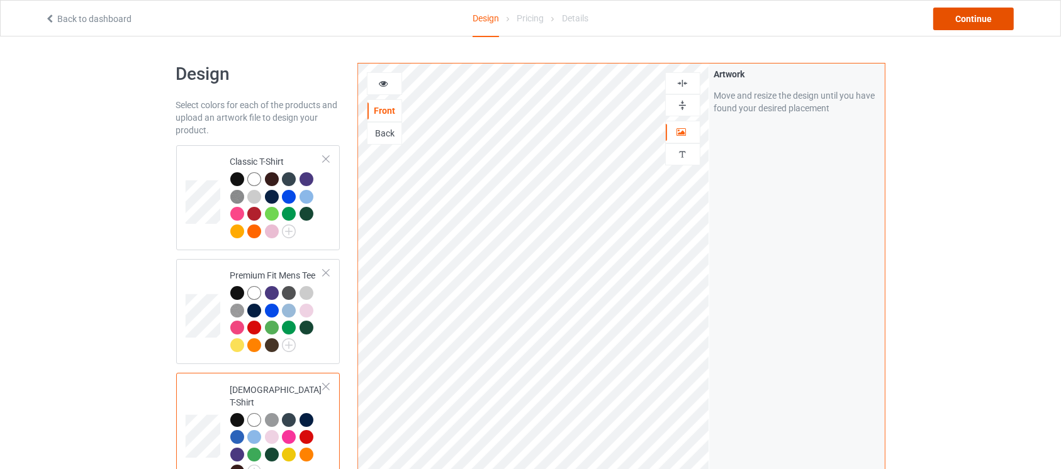
click at [966, 14] on div "Continue" at bounding box center [973, 19] width 81 height 23
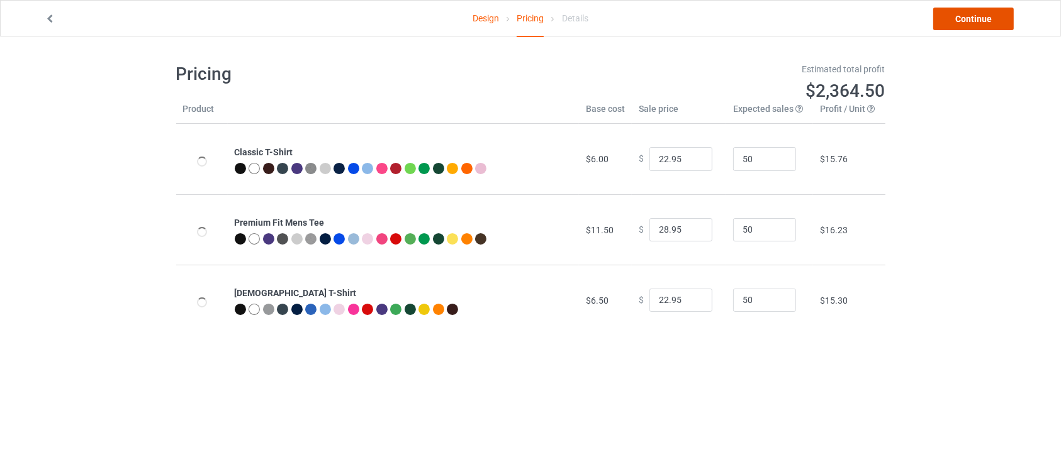
click at [966, 14] on link "Continue" at bounding box center [973, 19] width 81 height 23
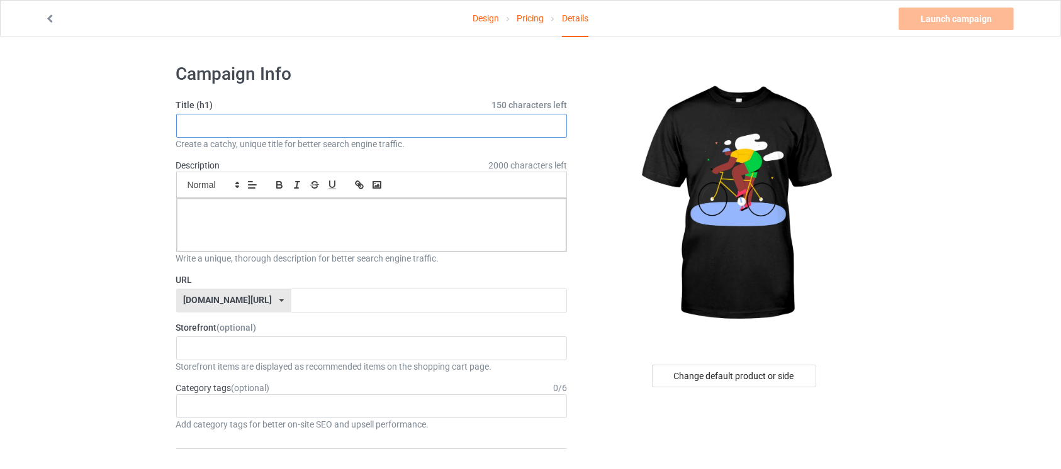
click at [386, 125] on input "text" at bounding box center [371, 126] width 391 height 24
paste input "Cycling Adventure"
type input "Cycling Adventure"
click at [334, 223] on div at bounding box center [372, 225] width 390 height 53
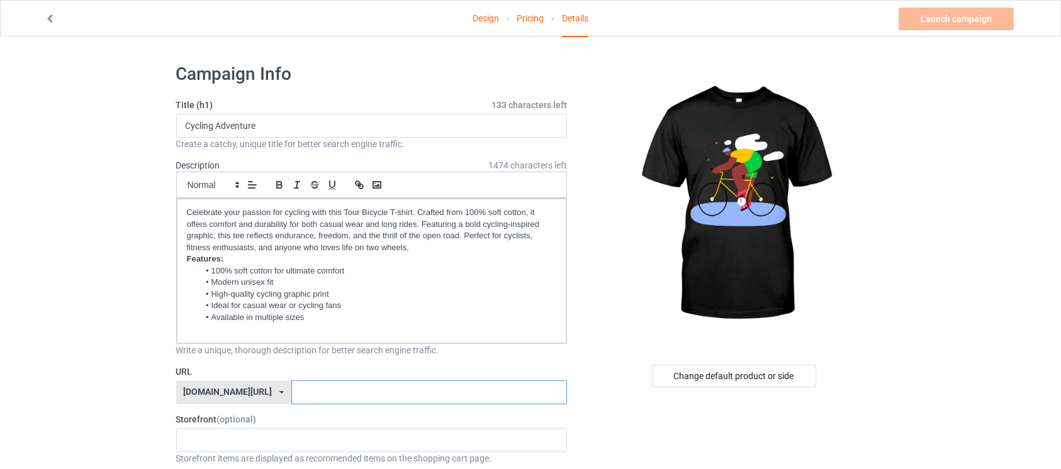
click at [391, 386] on input "text" at bounding box center [429, 393] width 276 height 24
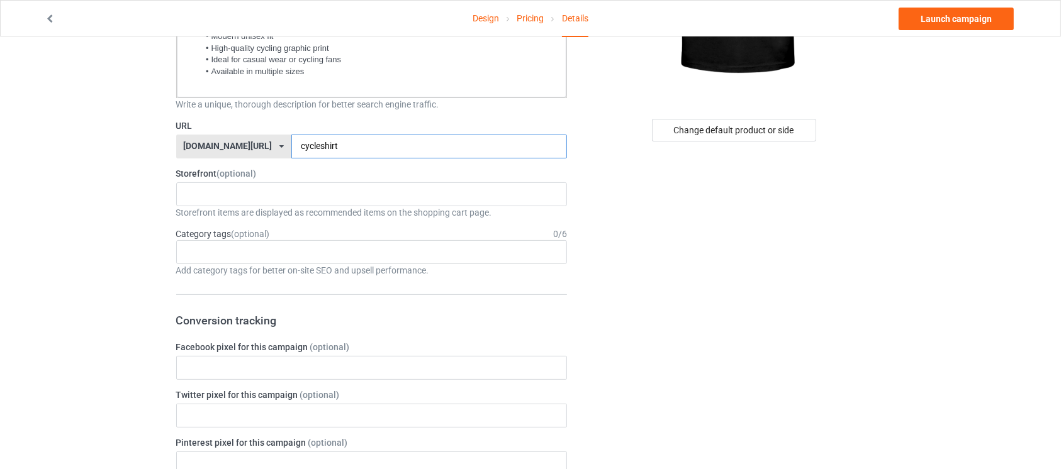
scroll to position [253, 0]
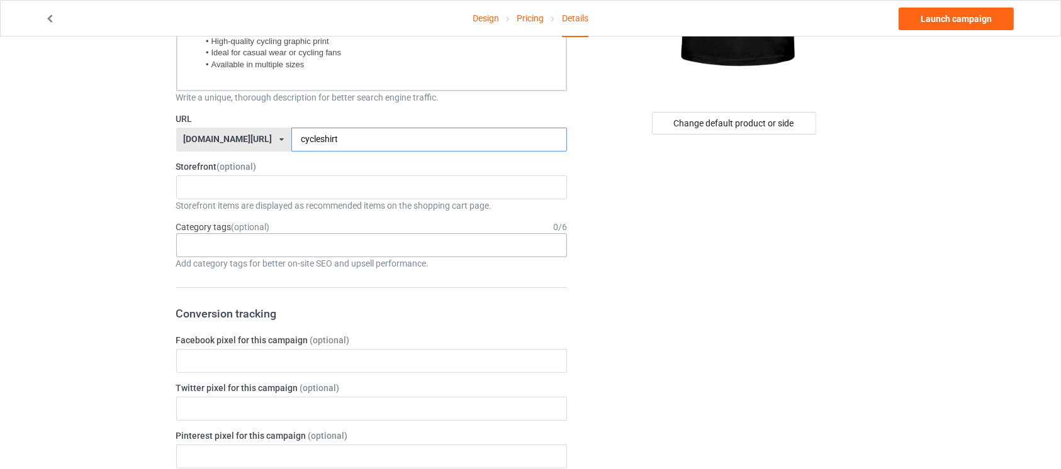
type input "cycleshirt"
click at [392, 248] on div "Age > [DEMOGRAPHIC_DATA] > 1 Age > [DEMOGRAPHIC_DATA] Months > 1 Month Age > [D…" at bounding box center [371, 245] width 391 height 24
type input "bicy"
click at [366, 265] on div "Sports > Cycling > Bicycle" at bounding box center [372, 268] width 390 height 23
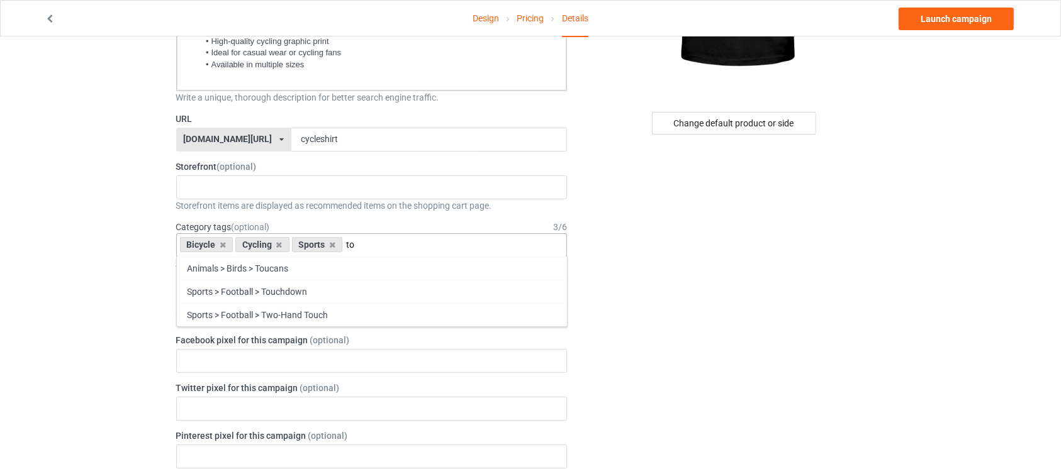
type input "t"
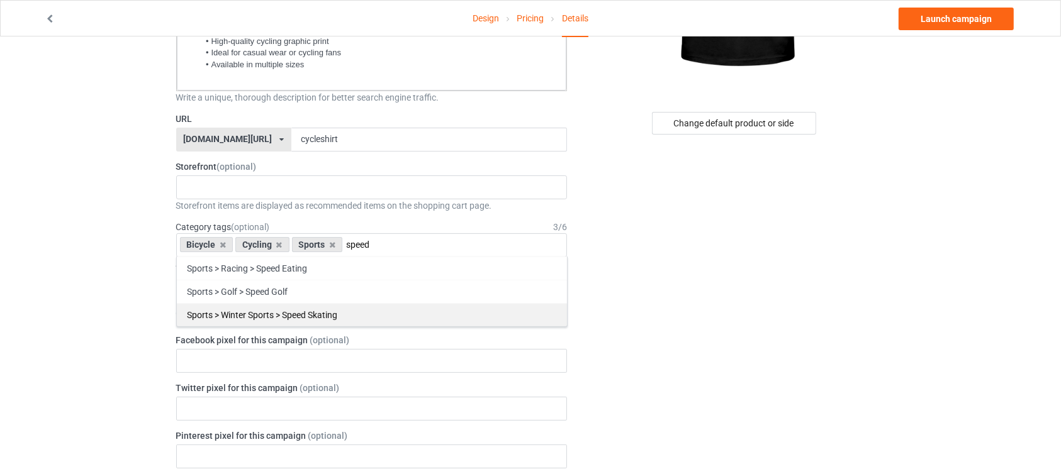
type input "speed"
click at [379, 307] on div "Sports > Winter Sports > Speed Skating" at bounding box center [372, 314] width 390 height 23
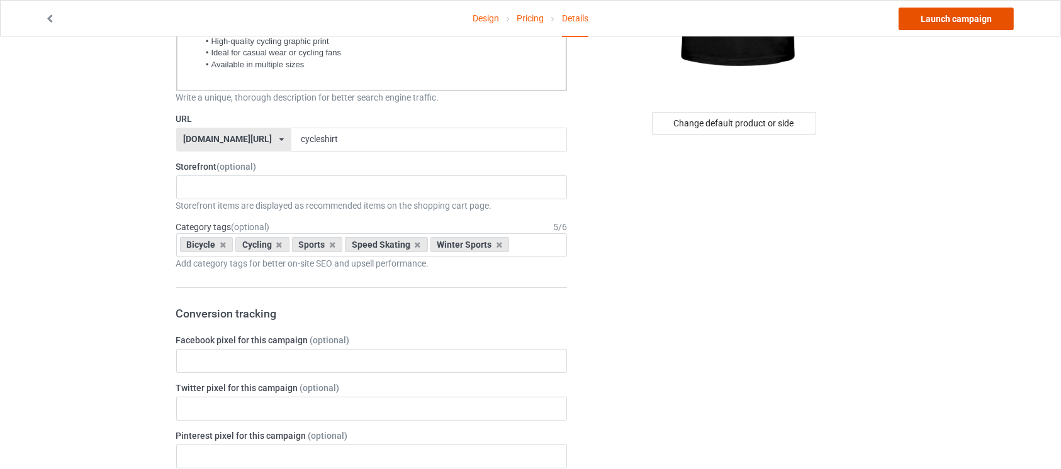
click at [955, 23] on link "Launch campaign" at bounding box center [956, 19] width 115 height 23
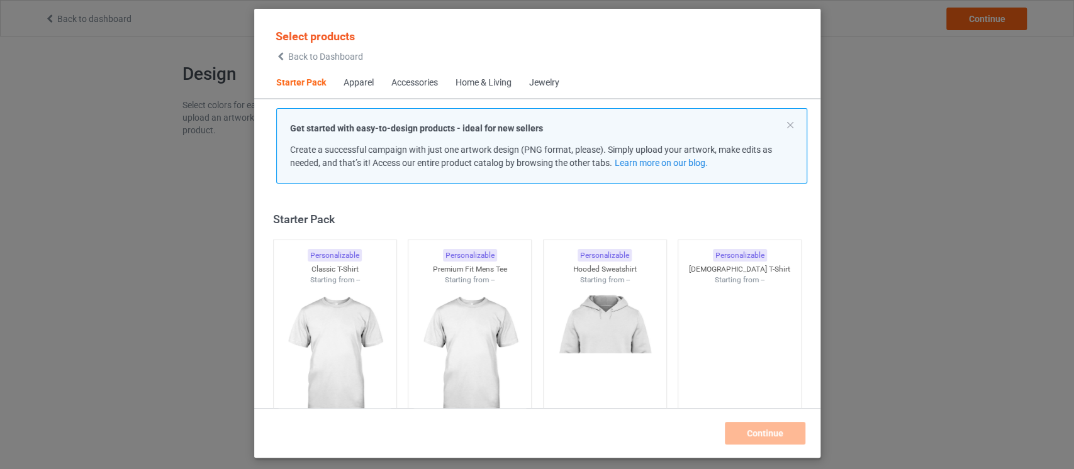
scroll to position [15, 0]
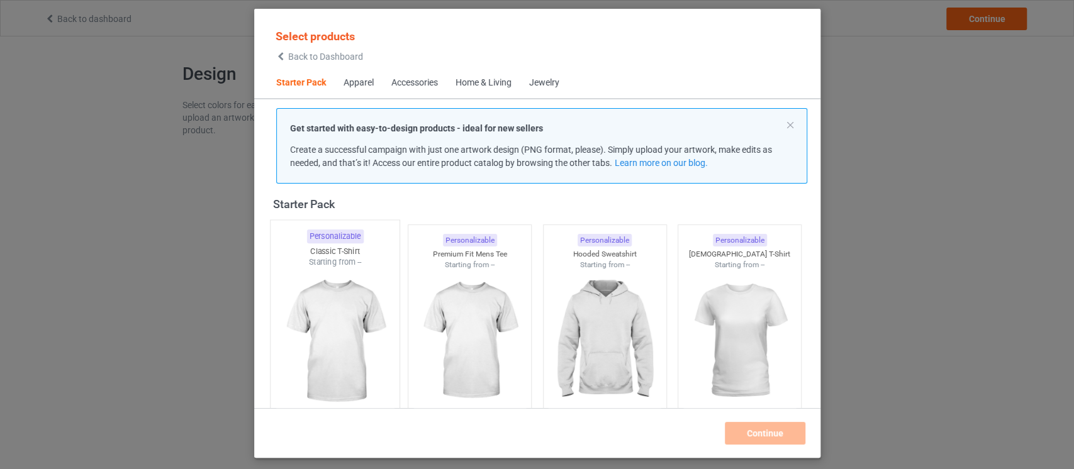
click at [340, 358] on img at bounding box center [335, 342] width 118 height 148
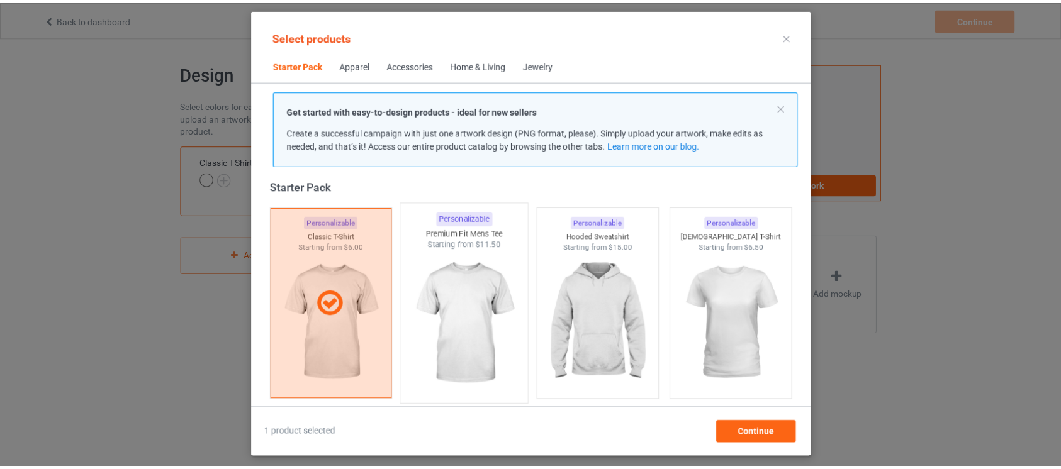
scroll to position [4, 0]
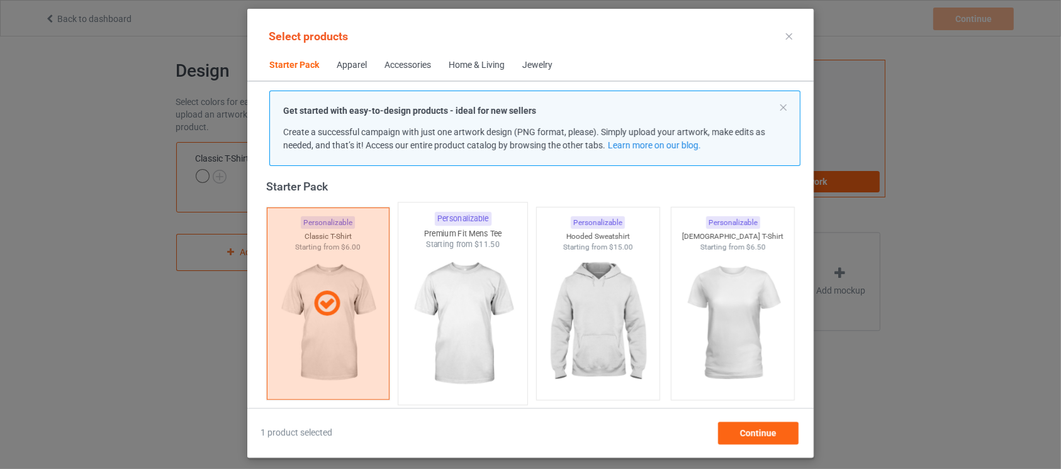
click at [443, 357] on img at bounding box center [463, 324] width 118 height 148
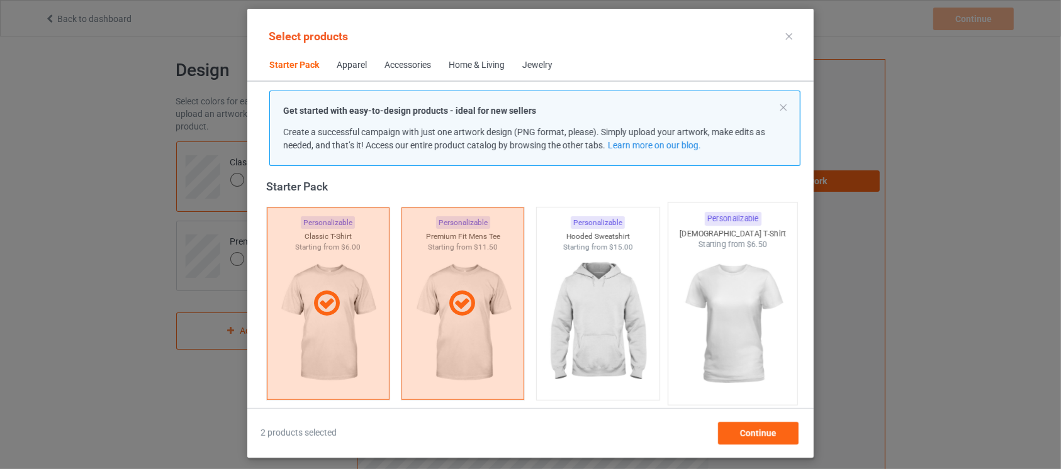
click at [720, 350] on img at bounding box center [733, 324] width 118 height 148
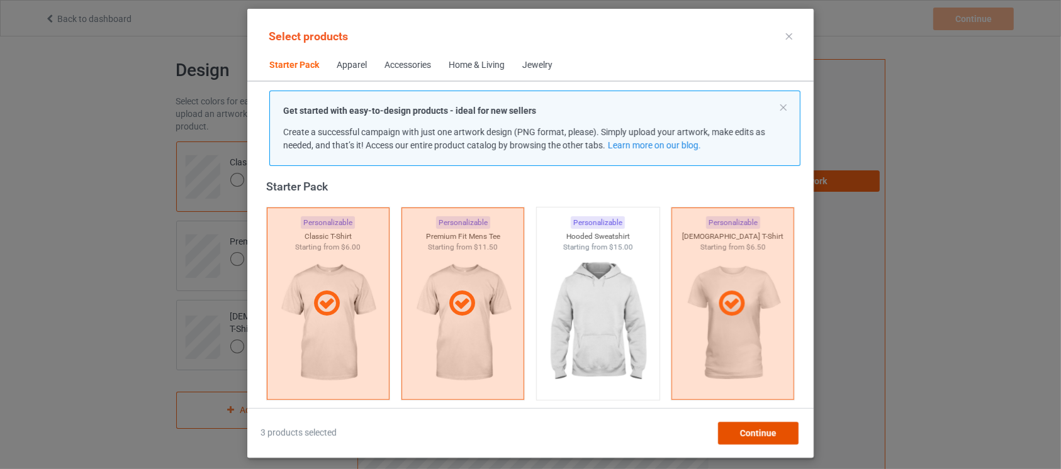
click at [736, 432] on div "Continue" at bounding box center [758, 433] width 81 height 23
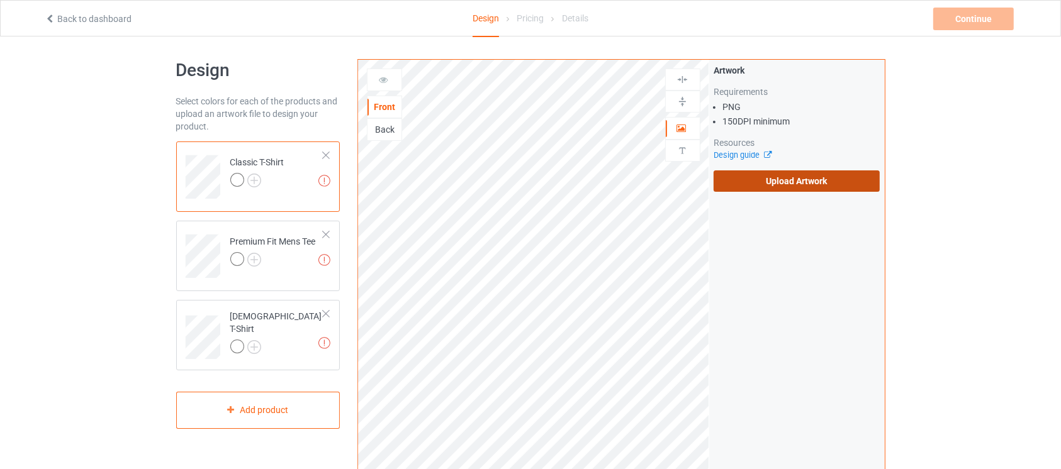
click at [805, 182] on label "Upload Artwork" at bounding box center [797, 181] width 167 height 21
click at [0, 0] on input "Upload Artwork" at bounding box center [0, 0] width 0 height 0
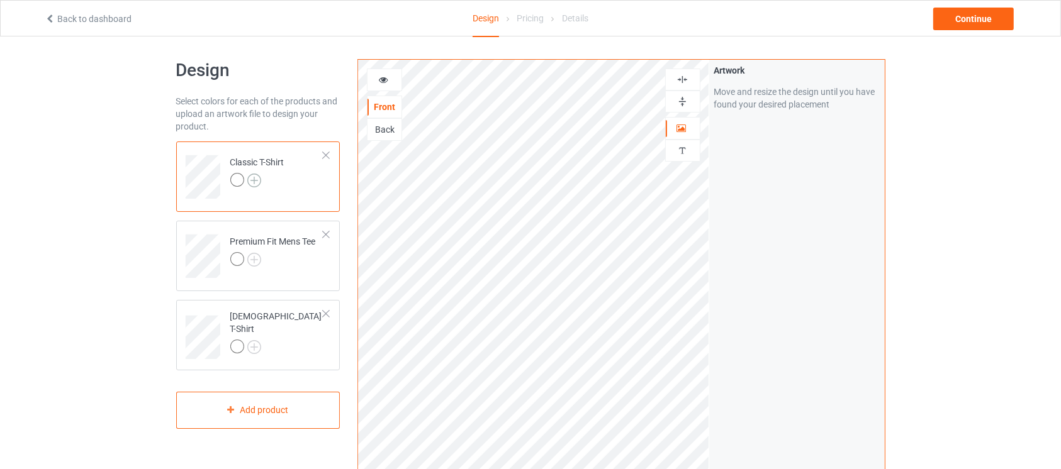
click at [254, 176] on img at bounding box center [254, 181] width 14 height 14
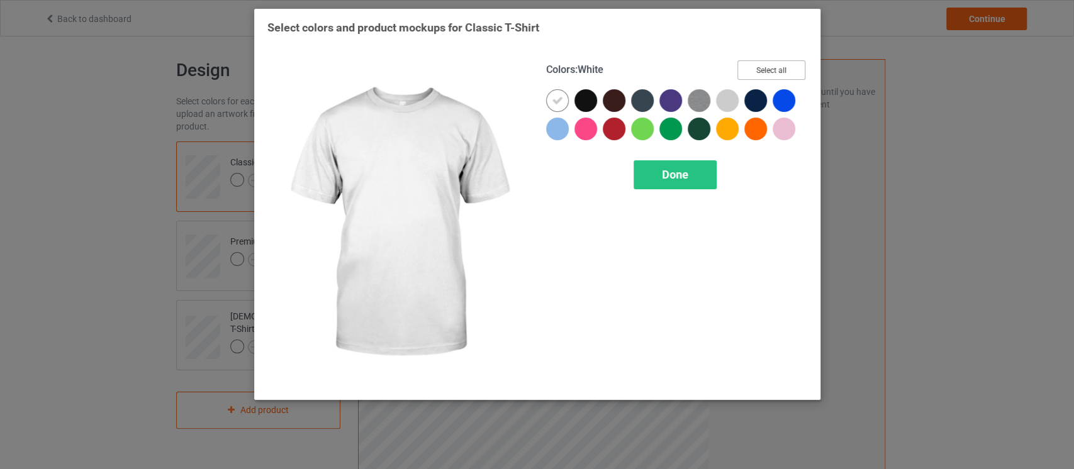
click at [768, 65] on button "Select all" at bounding box center [772, 70] width 68 height 20
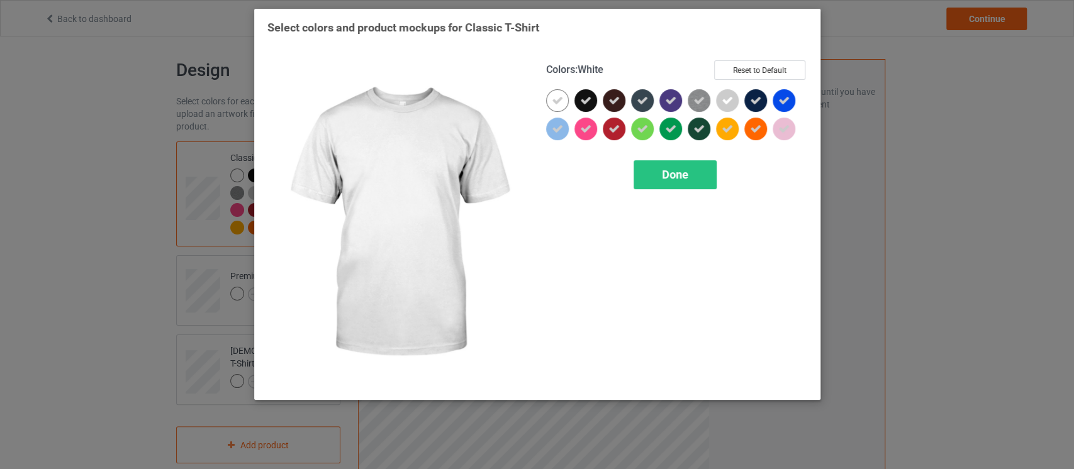
click at [556, 103] on icon at bounding box center [557, 100] width 11 height 11
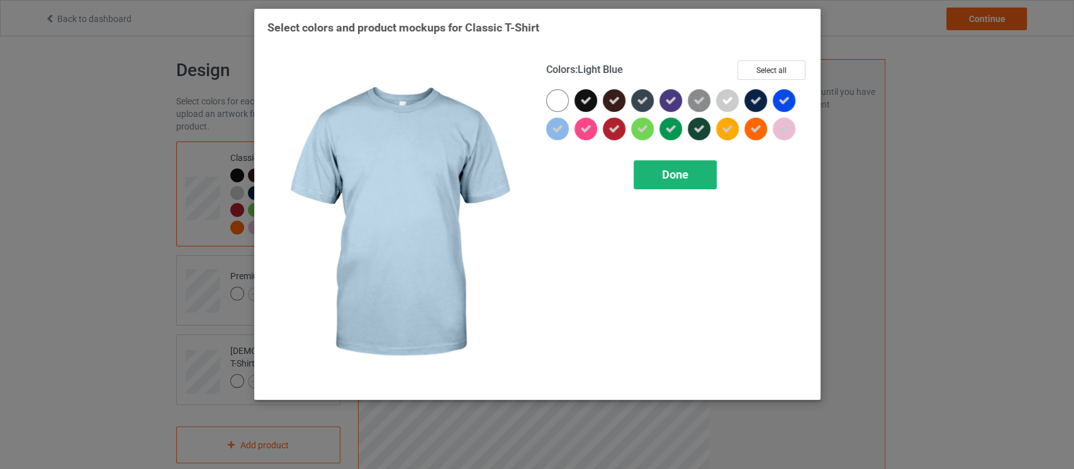
click at [693, 179] on div "Done" at bounding box center [675, 174] width 83 height 29
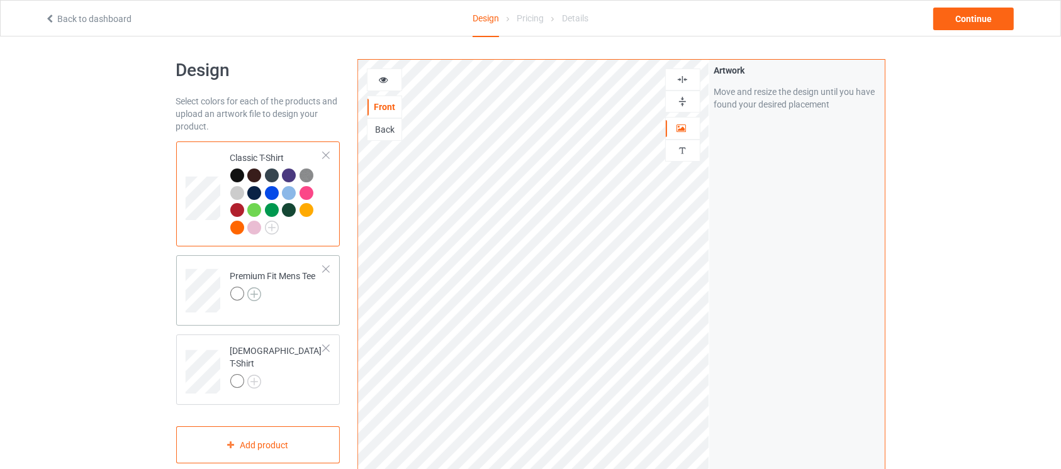
click at [257, 300] on img at bounding box center [254, 295] width 14 height 14
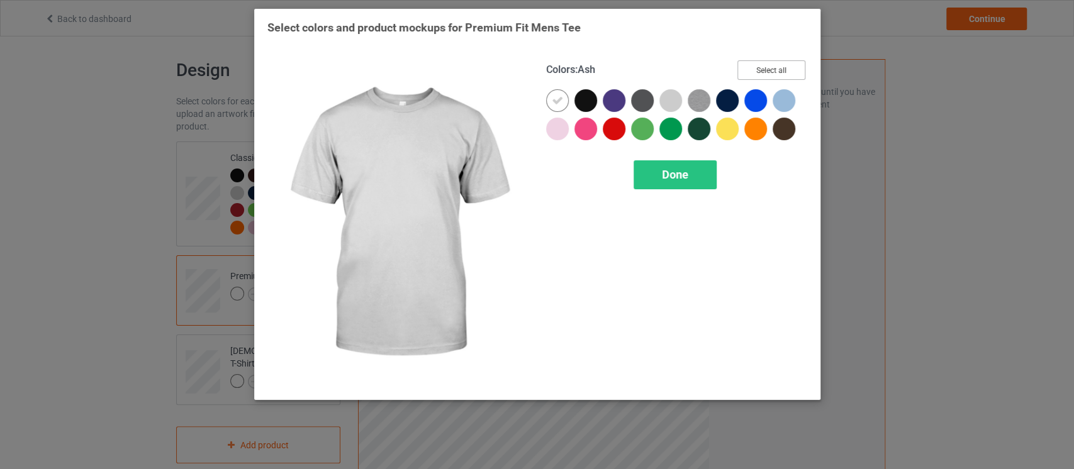
click at [769, 69] on button "Select all" at bounding box center [772, 70] width 68 height 20
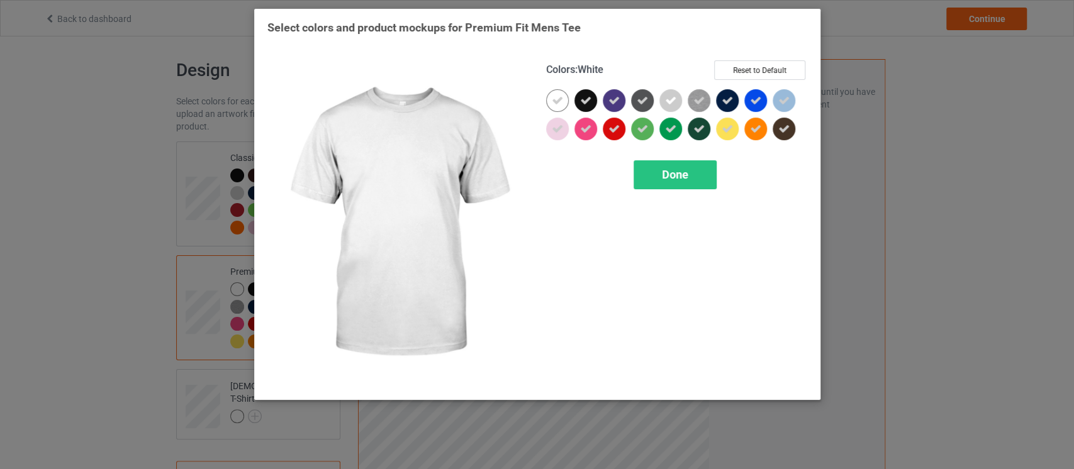
click at [558, 101] on icon at bounding box center [557, 100] width 11 height 11
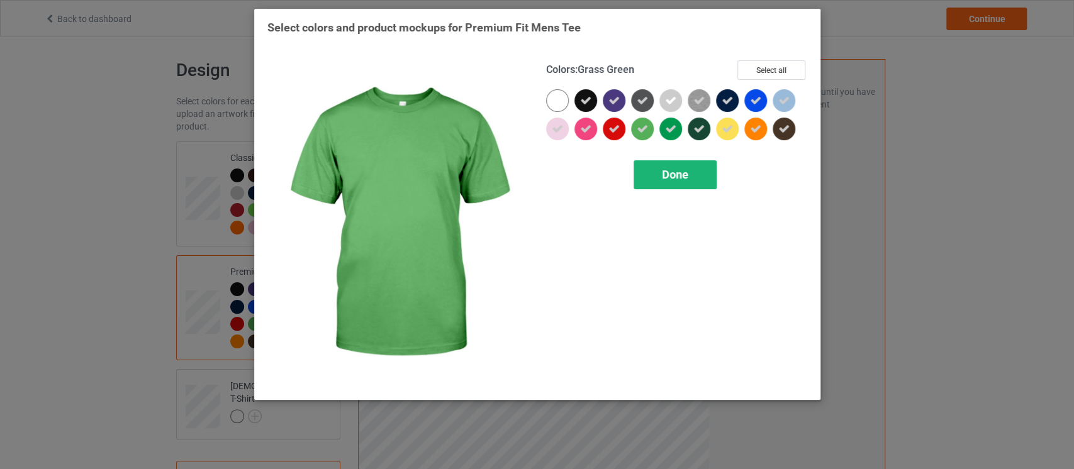
click at [700, 186] on div "Done" at bounding box center [675, 174] width 83 height 29
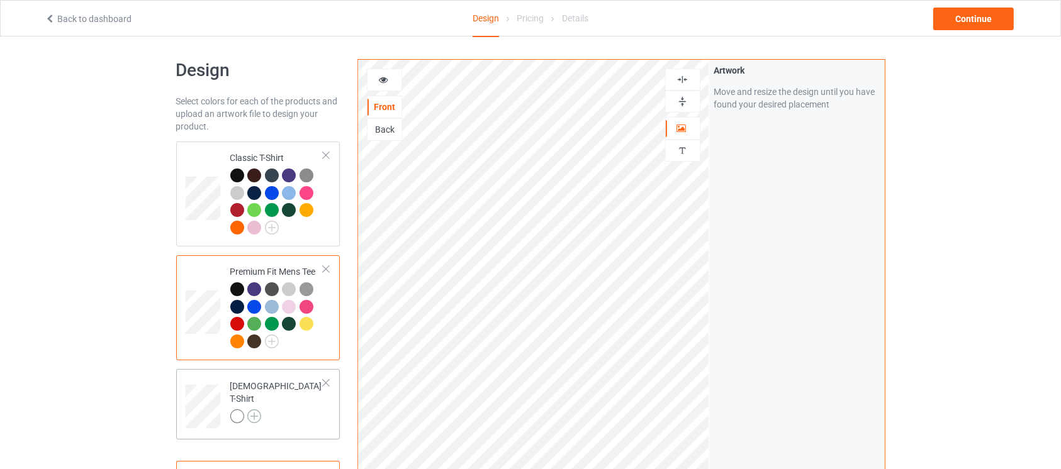
click at [259, 410] on img at bounding box center [254, 417] width 14 height 14
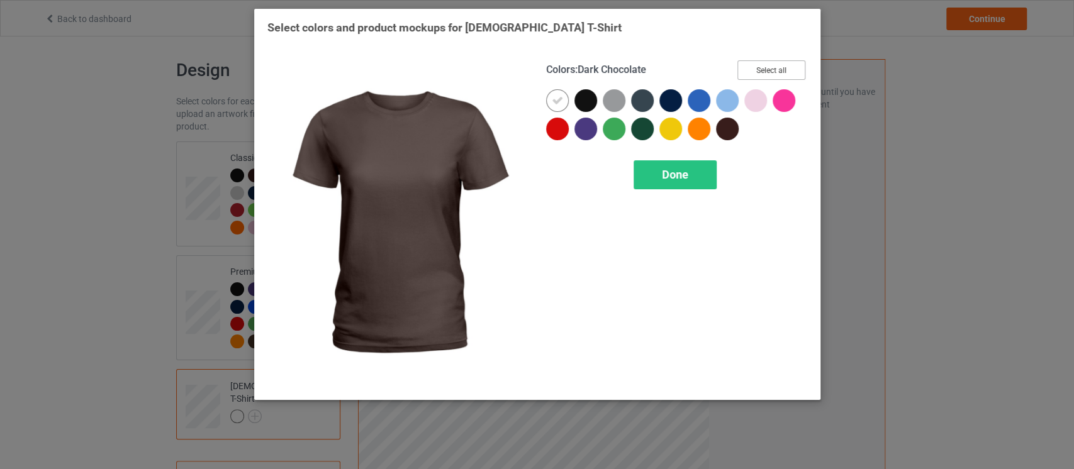
click at [757, 63] on button "Select all" at bounding box center [772, 70] width 68 height 20
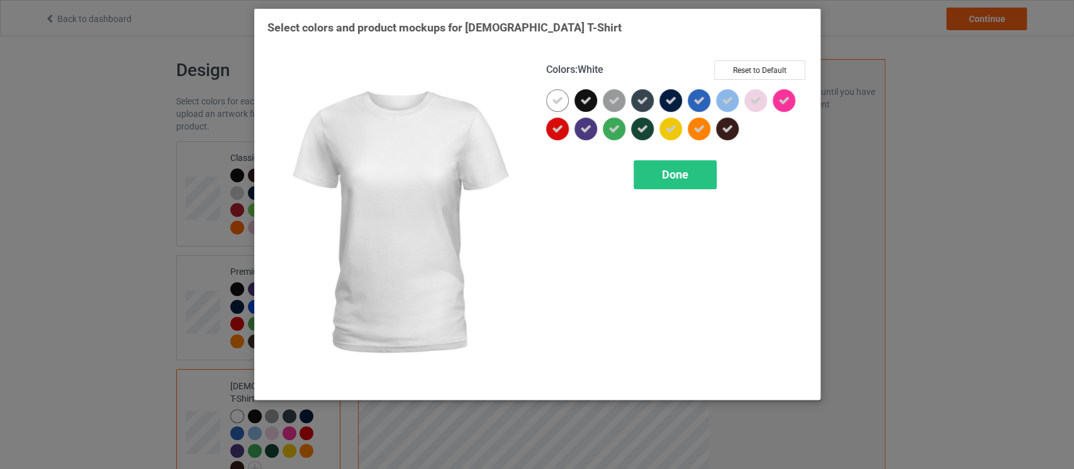
click at [566, 100] on div at bounding box center [557, 100] width 23 height 23
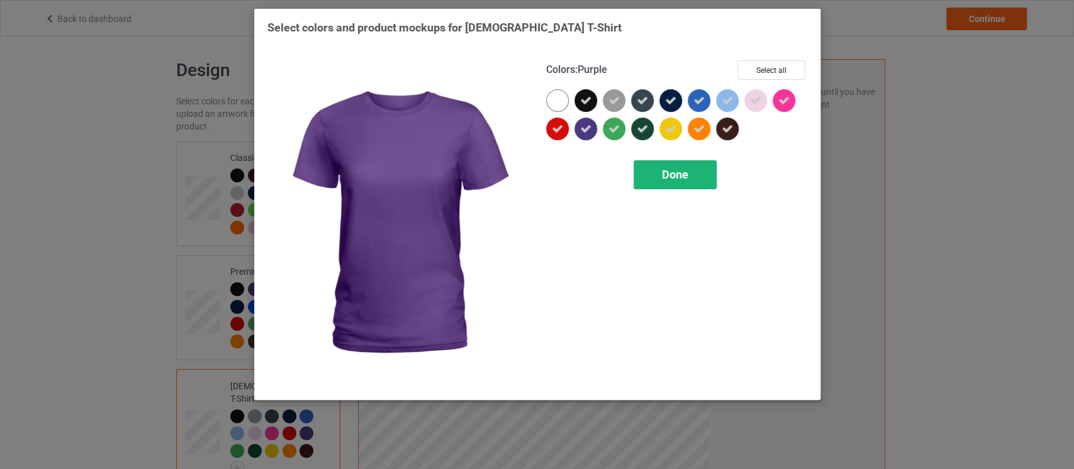
click at [668, 179] on span "Done" at bounding box center [675, 174] width 26 height 13
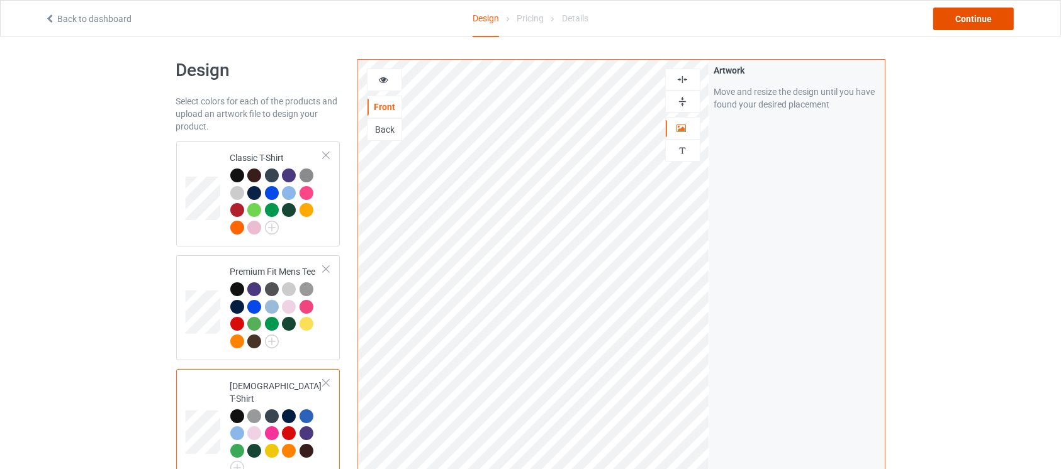
click at [950, 14] on div "Continue" at bounding box center [973, 19] width 81 height 23
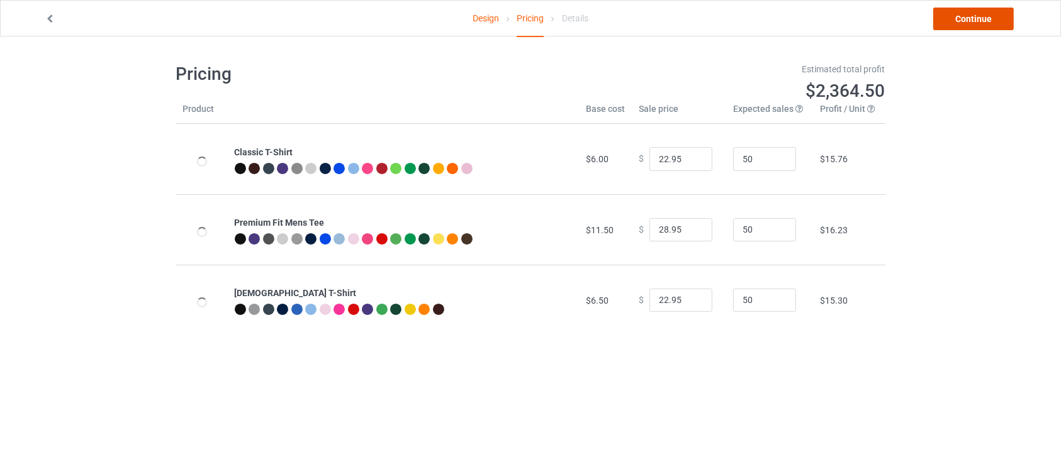
click at [959, 11] on link "Continue" at bounding box center [973, 19] width 81 height 23
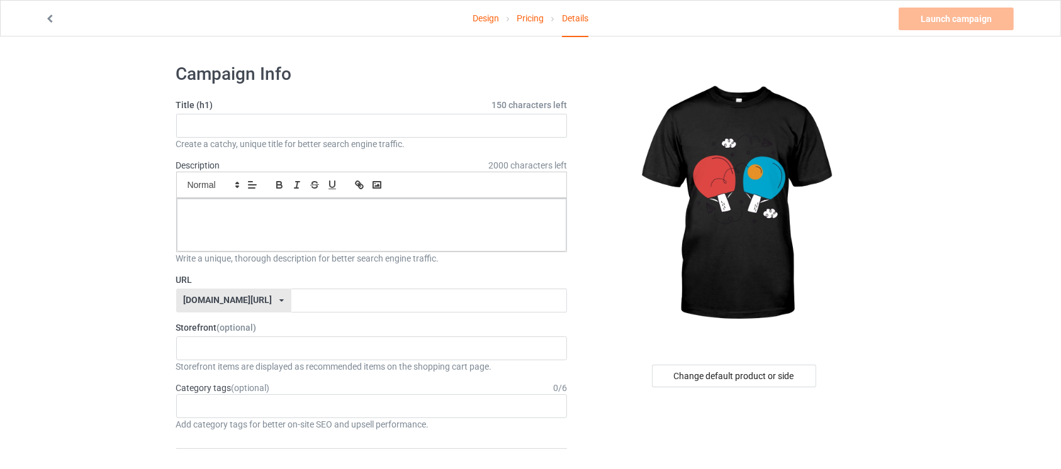
click at [531, 16] on link "Pricing" at bounding box center [530, 18] width 27 height 35
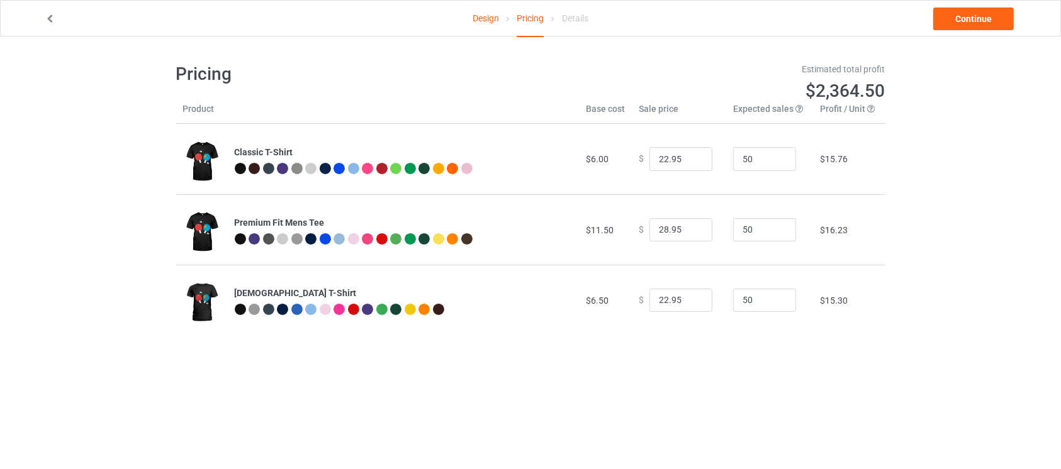
click at [483, 21] on link "Design" at bounding box center [486, 18] width 26 height 35
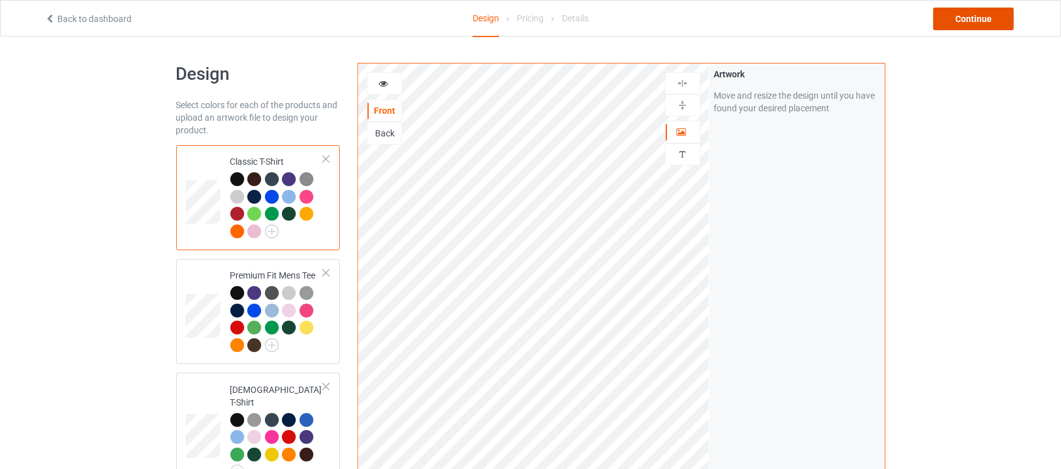
click at [961, 22] on div "Continue" at bounding box center [973, 19] width 81 height 23
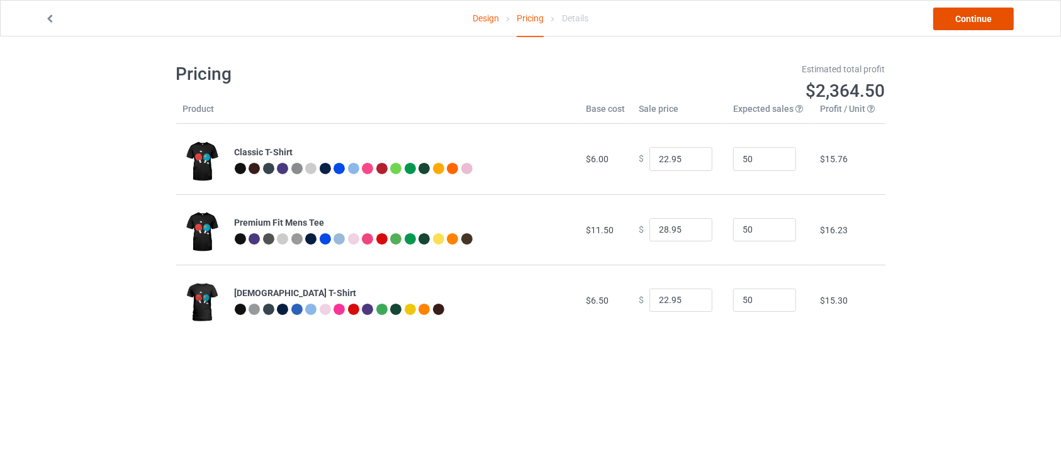
click at [961, 22] on link "Continue" at bounding box center [973, 19] width 81 height 23
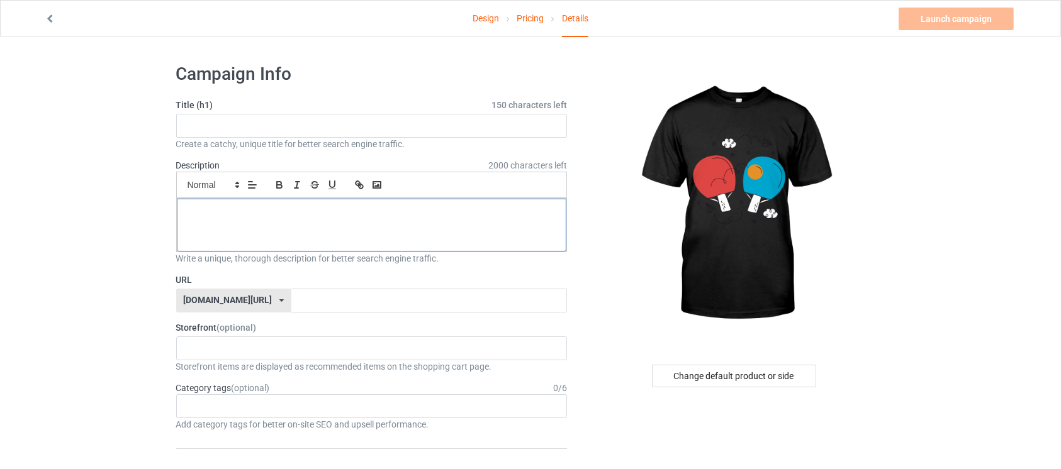
click at [302, 213] on p at bounding box center [372, 213] width 370 height 12
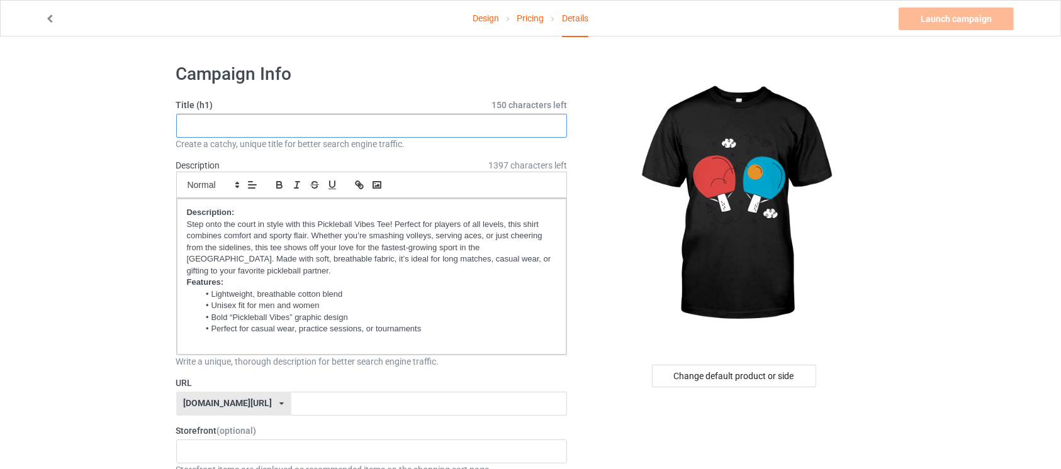
click at [448, 135] on input "text" at bounding box center [371, 126] width 391 height 24
paste input "Pickleball Vibes"
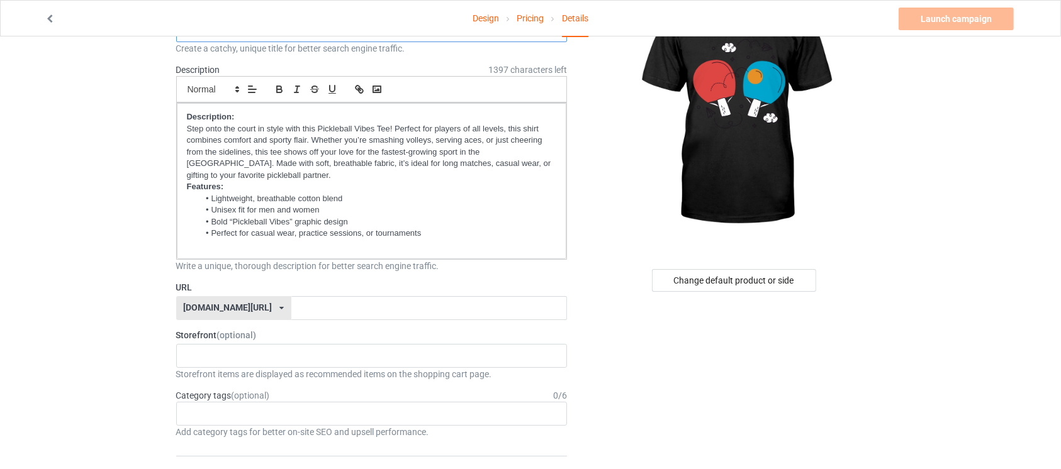
scroll to position [149, 0]
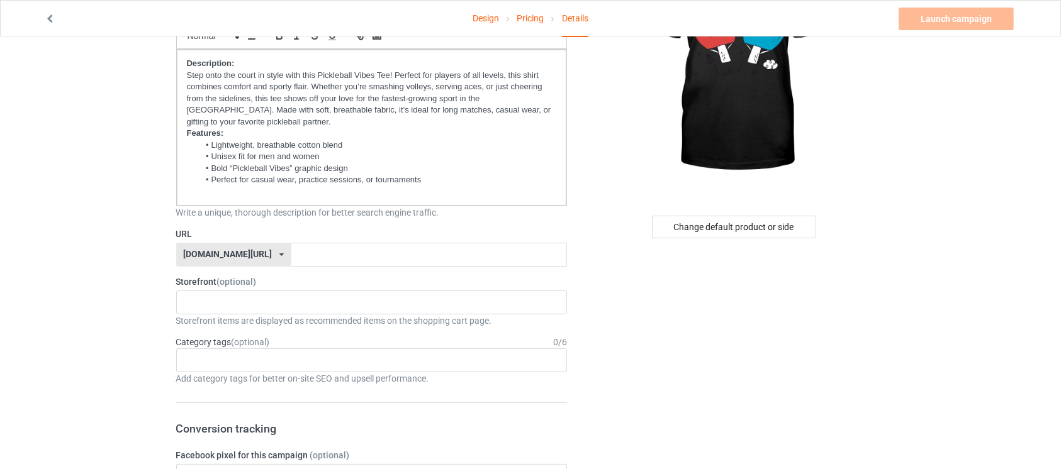
type input "Pickleball Vibes"
click at [463, 244] on input "text" at bounding box center [429, 255] width 276 height 24
type input "ballpick"
click at [948, 18] on link "Launch campaign" at bounding box center [956, 19] width 115 height 23
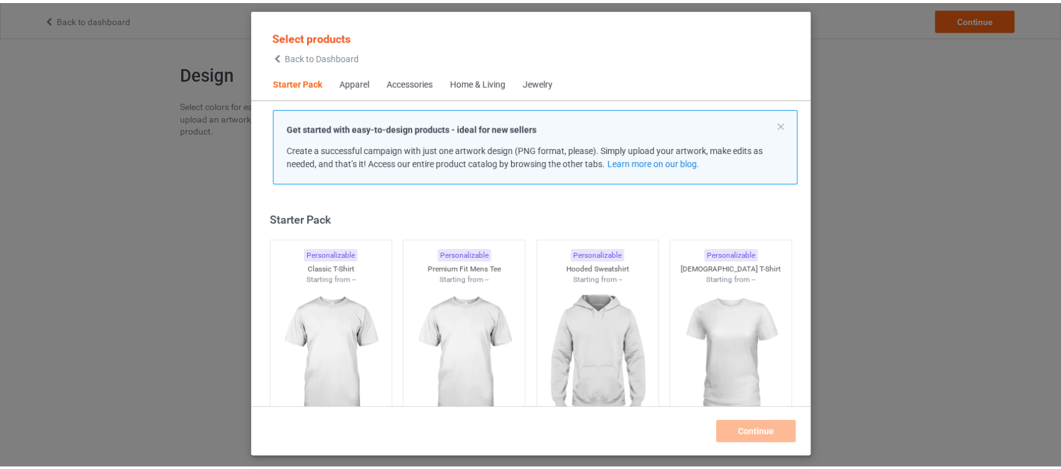
scroll to position [15, 0]
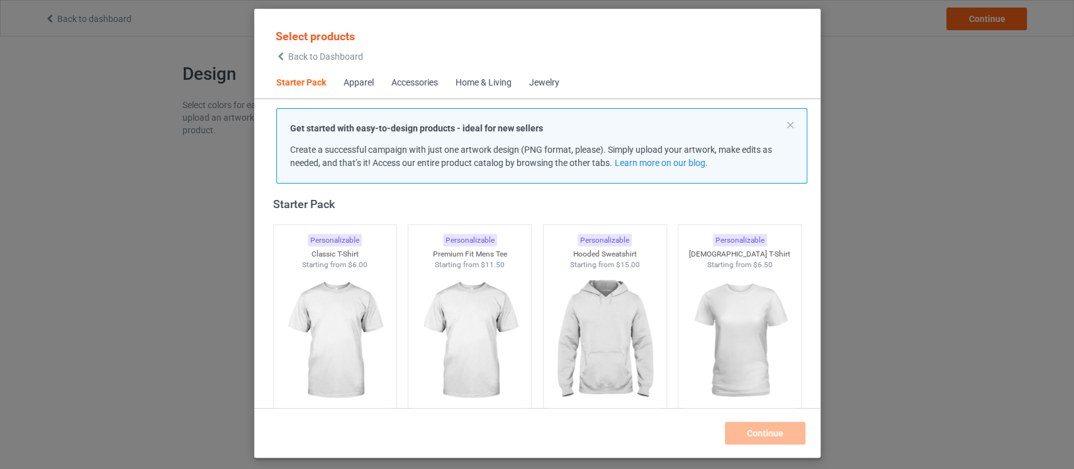
click at [950, 206] on div "Select products Back to Dashboard Starter Pack Apparel Accessories Home & Livin…" at bounding box center [537, 234] width 1074 height 469
click at [342, 361] on img at bounding box center [335, 342] width 118 height 148
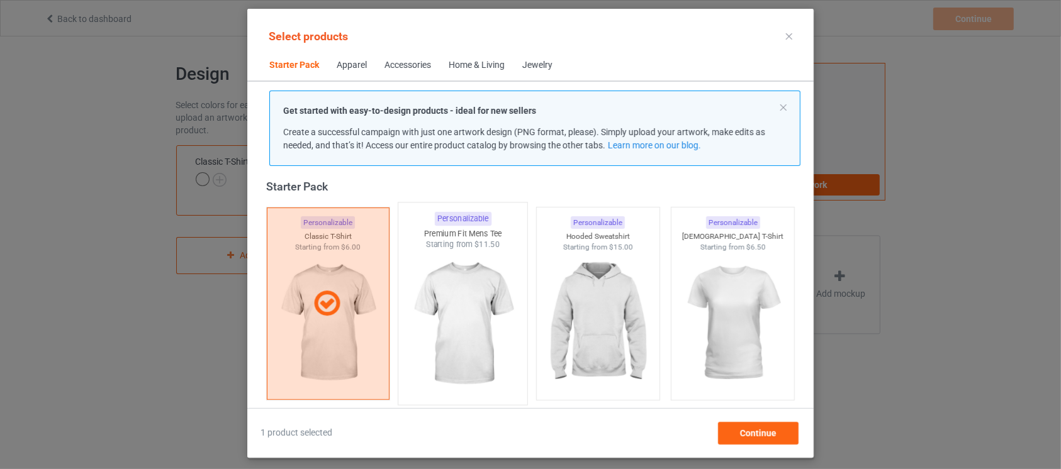
click at [432, 375] on img at bounding box center [463, 324] width 118 height 148
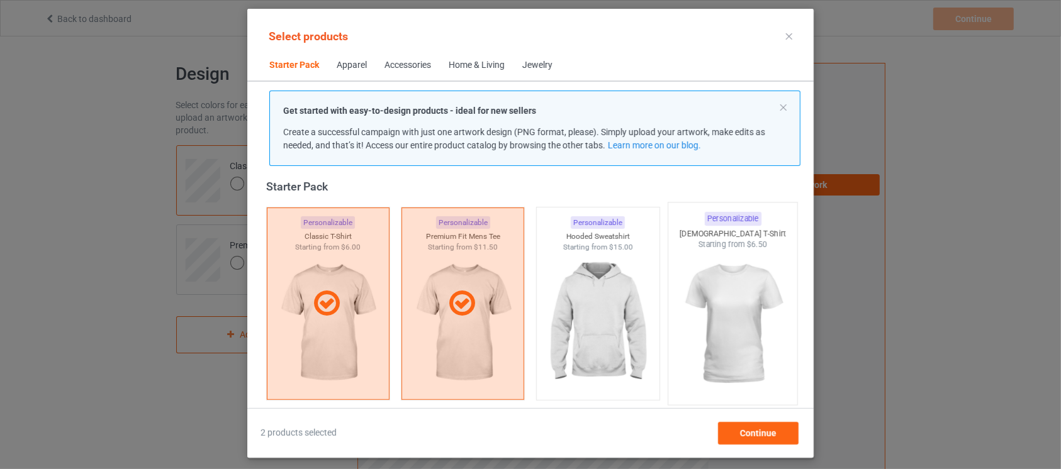
click at [700, 368] on img at bounding box center [733, 324] width 118 height 148
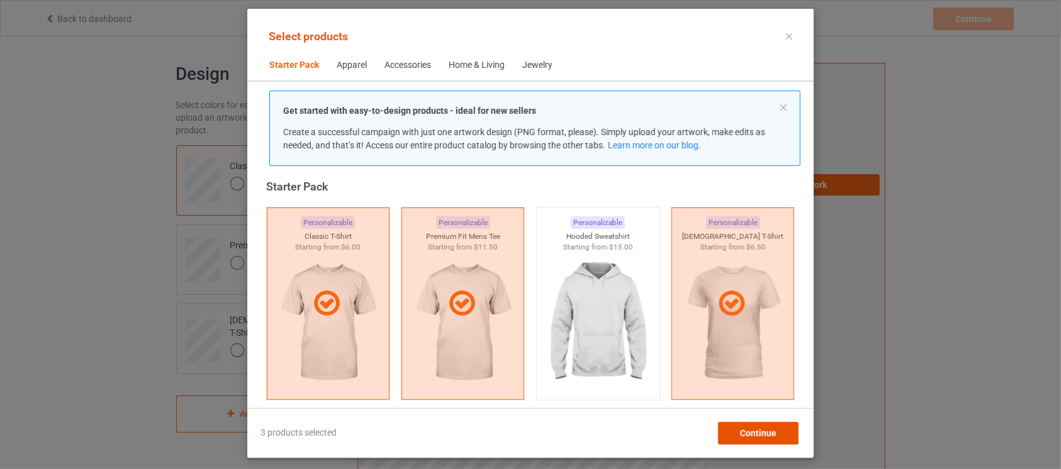
click at [765, 438] on span "Continue" at bounding box center [758, 434] width 36 height 10
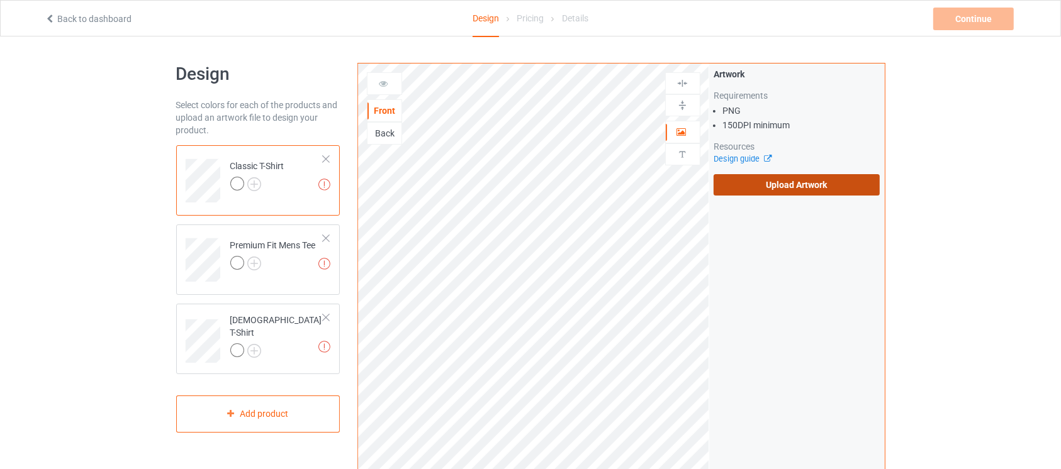
click at [833, 174] on label "Upload Artwork" at bounding box center [797, 184] width 167 height 21
click at [0, 0] on input "Upload Artwork" at bounding box center [0, 0] width 0 height 0
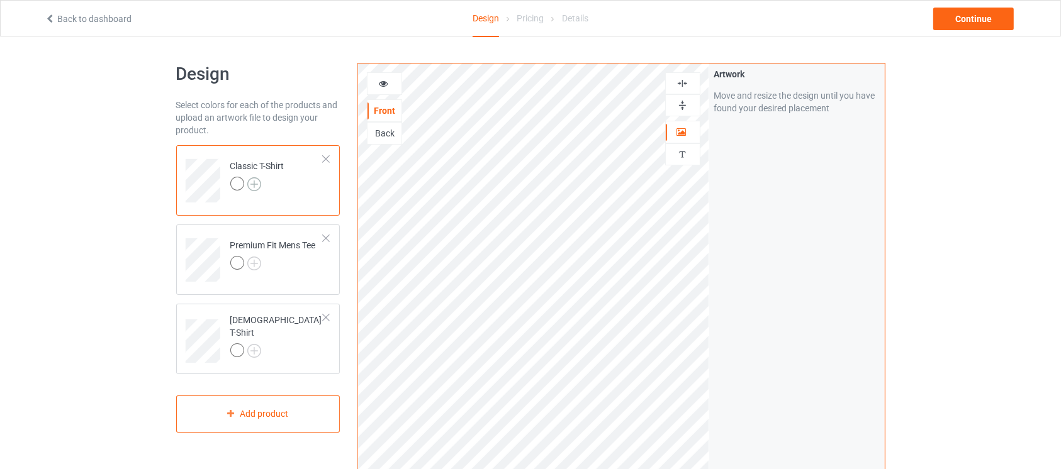
click at [257, 189] on img at bounding box center [254, 184] width 14 height 14
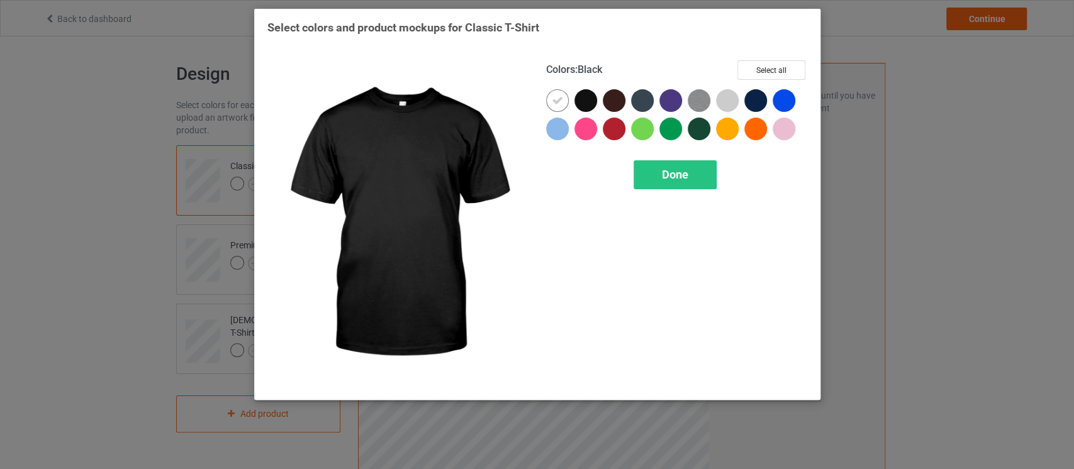
click at [582, 98] on div at bounding box center [586, 100] width 23 height 23
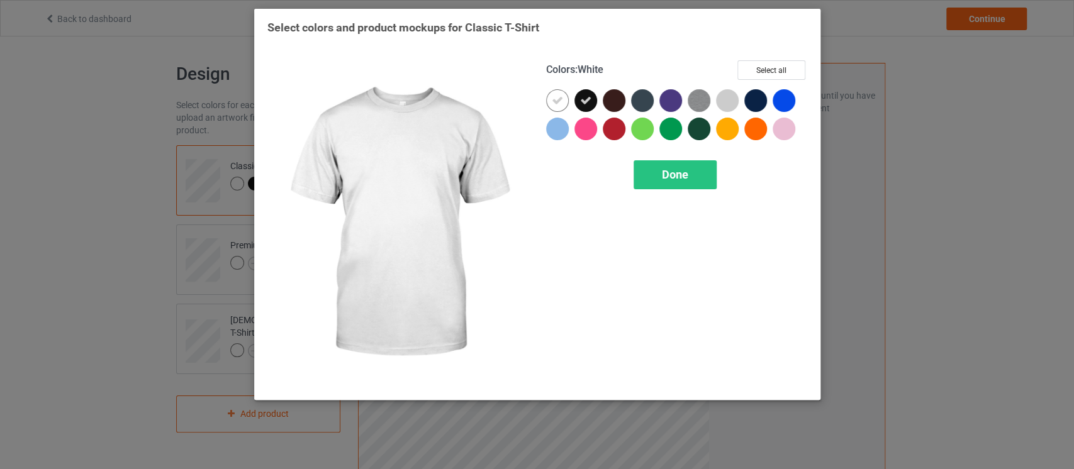
click at [559, 98] on icon at bounding box center [557, 100] width 11 height 11
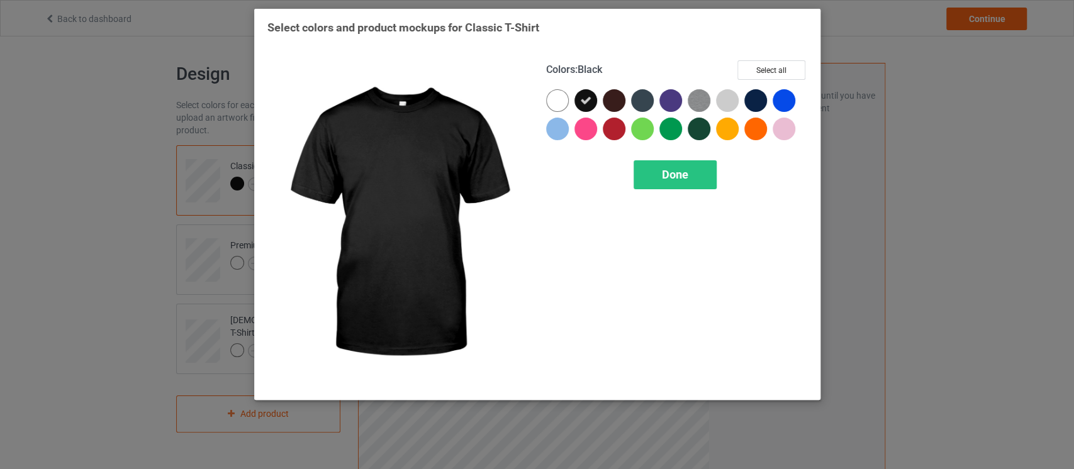
click at [588, 91] on div at bounding box center [586, 100] width 23 height 23
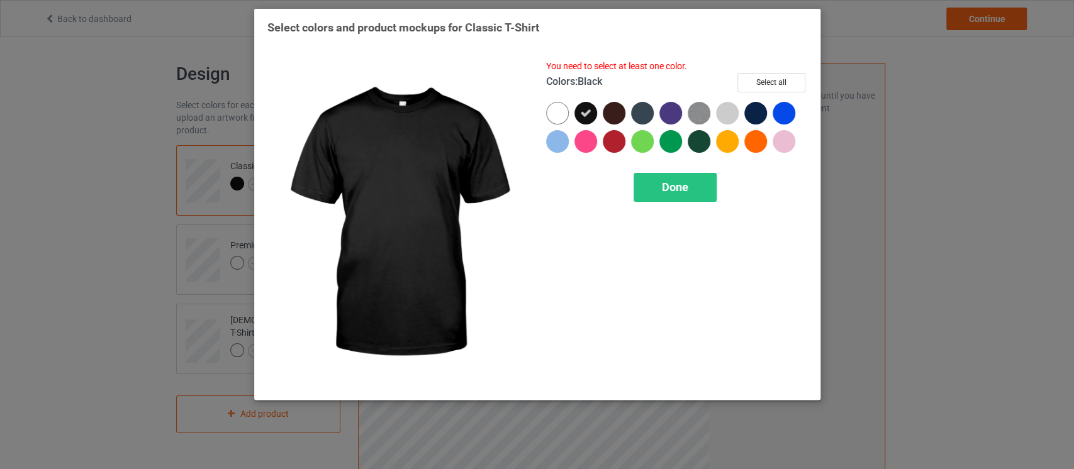
click at [585, 120] on div at bounding box center [586, 113] width 23 height 23
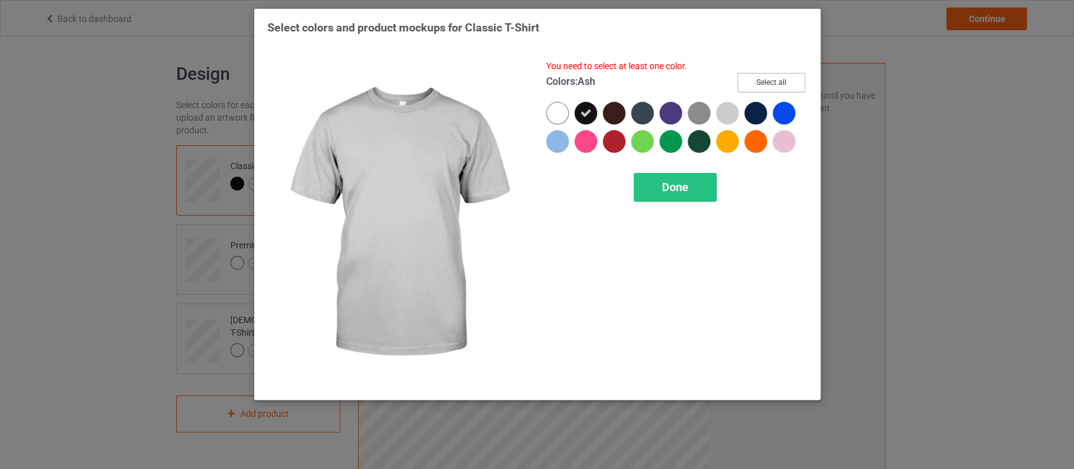
click at [757, 77] on button "Select all" at bounding box center [772, 83] width 68 height 20
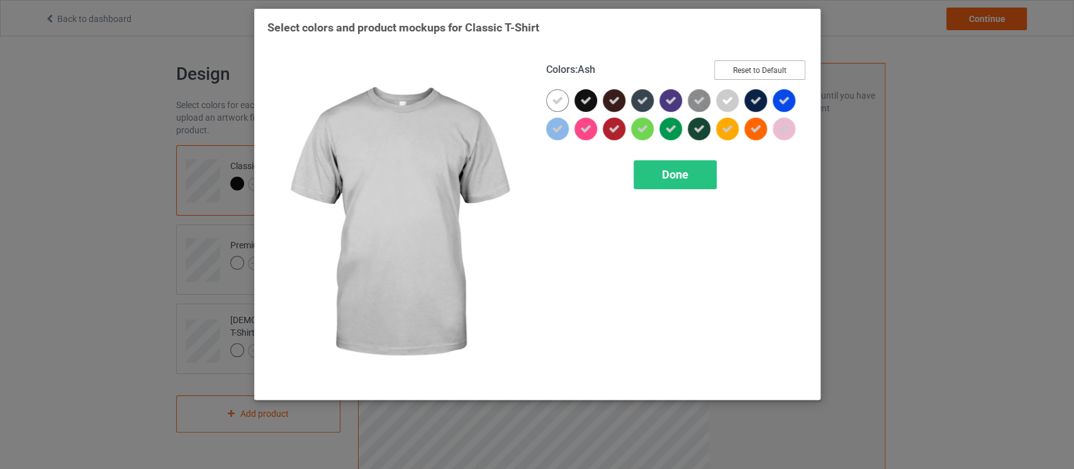
click at [757, 77] on button "Reset to Default" at bounding box center [759, 70] width 91 height 20
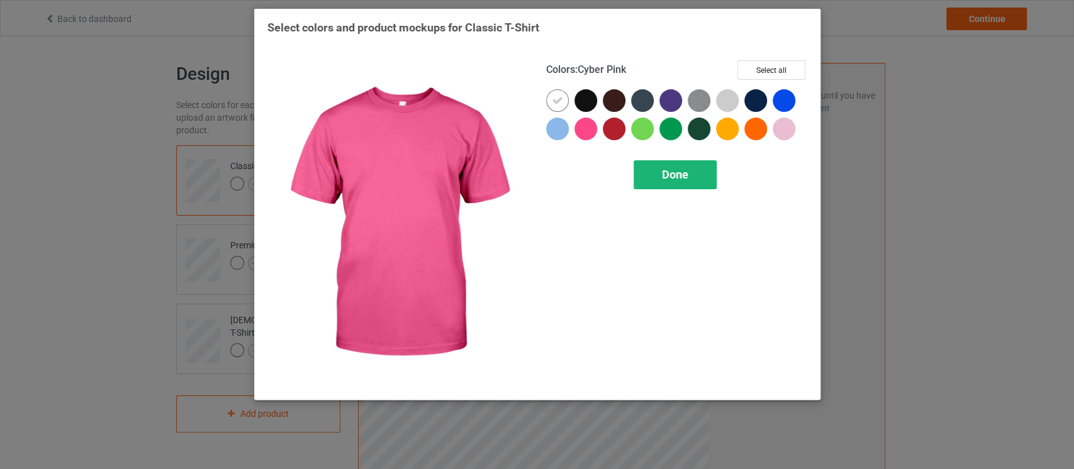
click at [675, 184] on div "Done" at bounding box center [675, 174] width 83 height 29
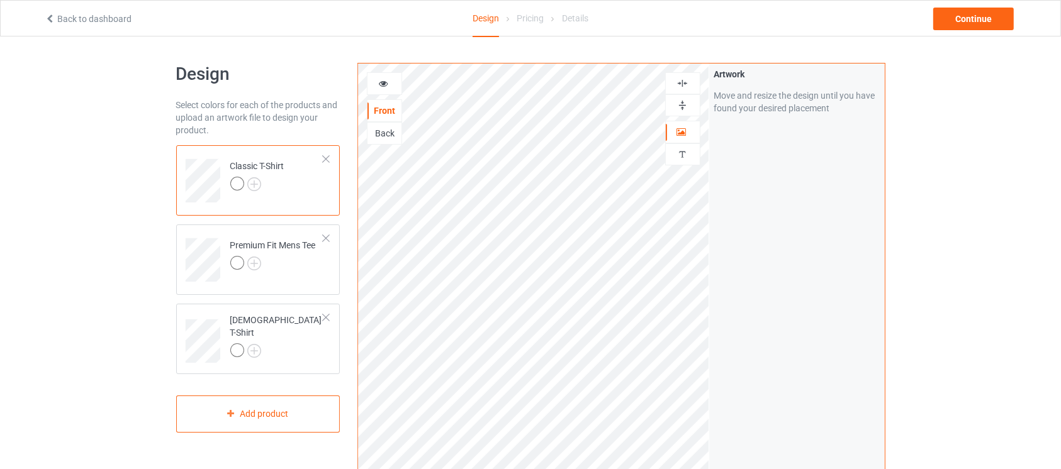
click at [709, 295] on div "Artwork Move and resize the design until you have found your desired placement" at bounding box center [797, 303] width 176 height 478
click at [993, 10] on div "Continue" at bounding box center [973, 19] width 81 height 23
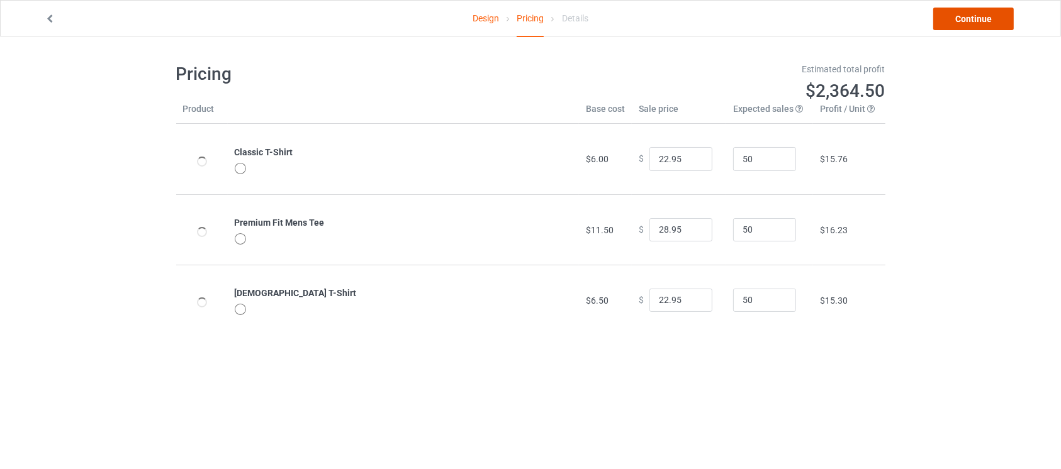
click at [984, 13] on link "Continue" at bounding box center [973, 19] width 81 height 23
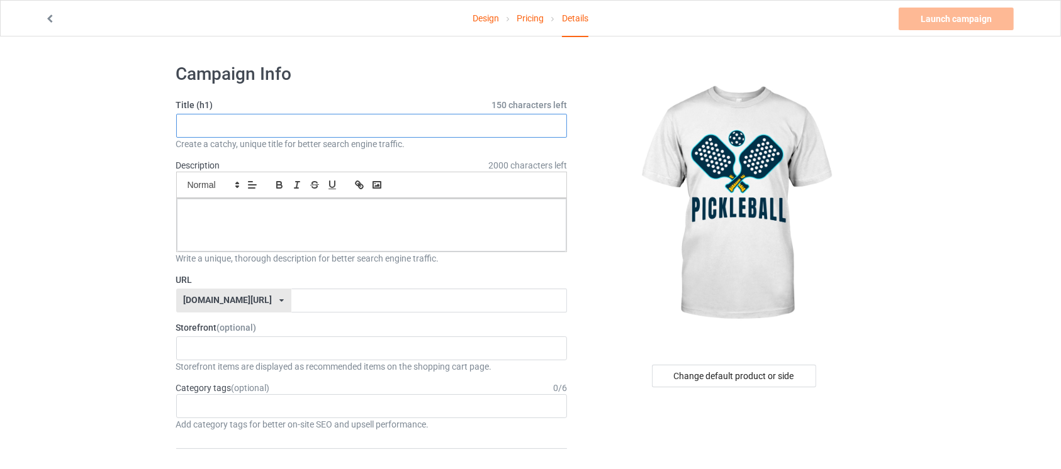
click at [320, 135] on input "text" at bounding box center [371, 126] width 391 height 24
paste input "Life’s Better on the Pickleball Court"
type input "Life’s Better on the Pickleball Court"
click at [318, 222] on div at bounding box center [372, 225] width 390 height 53
paste div
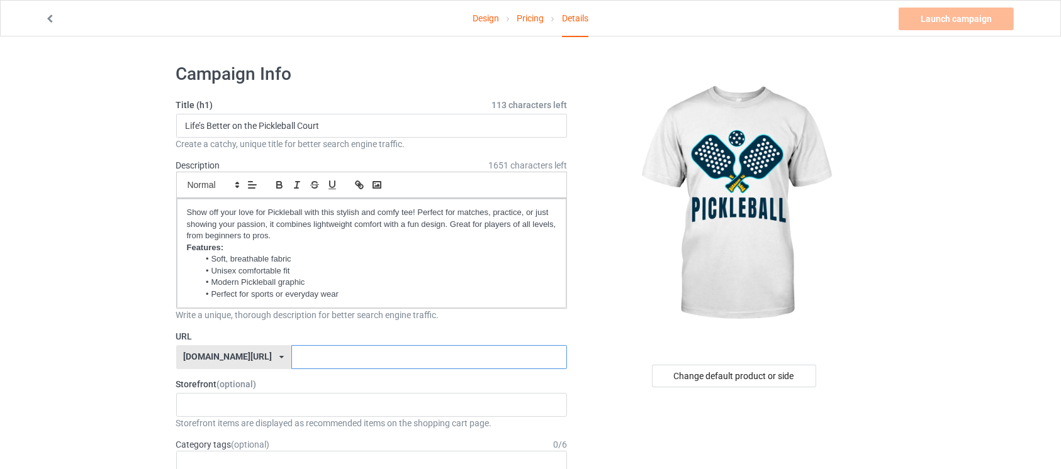
click at [397, 351] on input "text" at bounding box center [429, 357] width 276 height 24
type input "PICKBALLON"
click at [943, 15] on link "Launch campaign" at bounding box center [956, 19] width 115 height 23
